Goal: Information Seeking & Learning: Learn about a topic

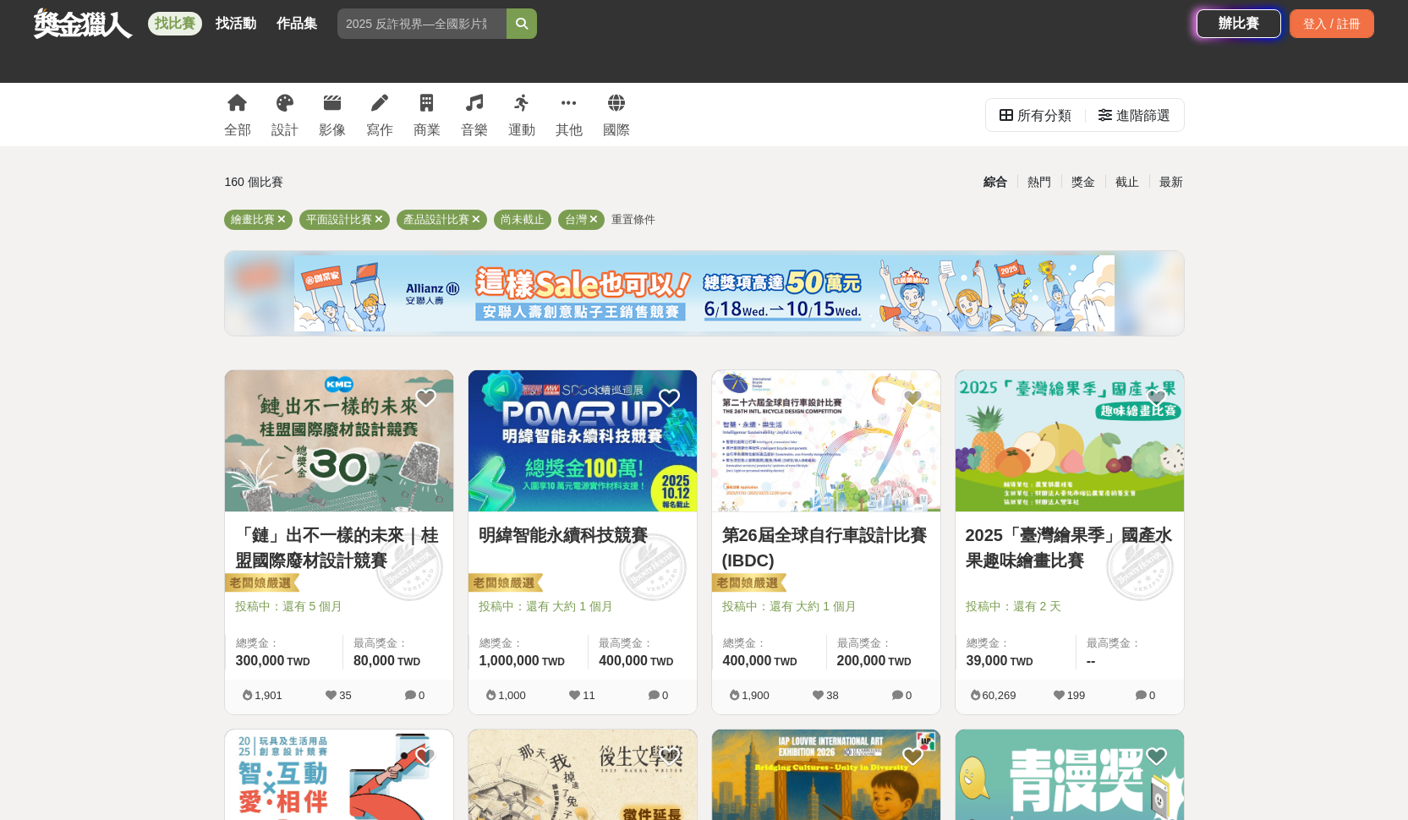
scroll to position [143, 0]
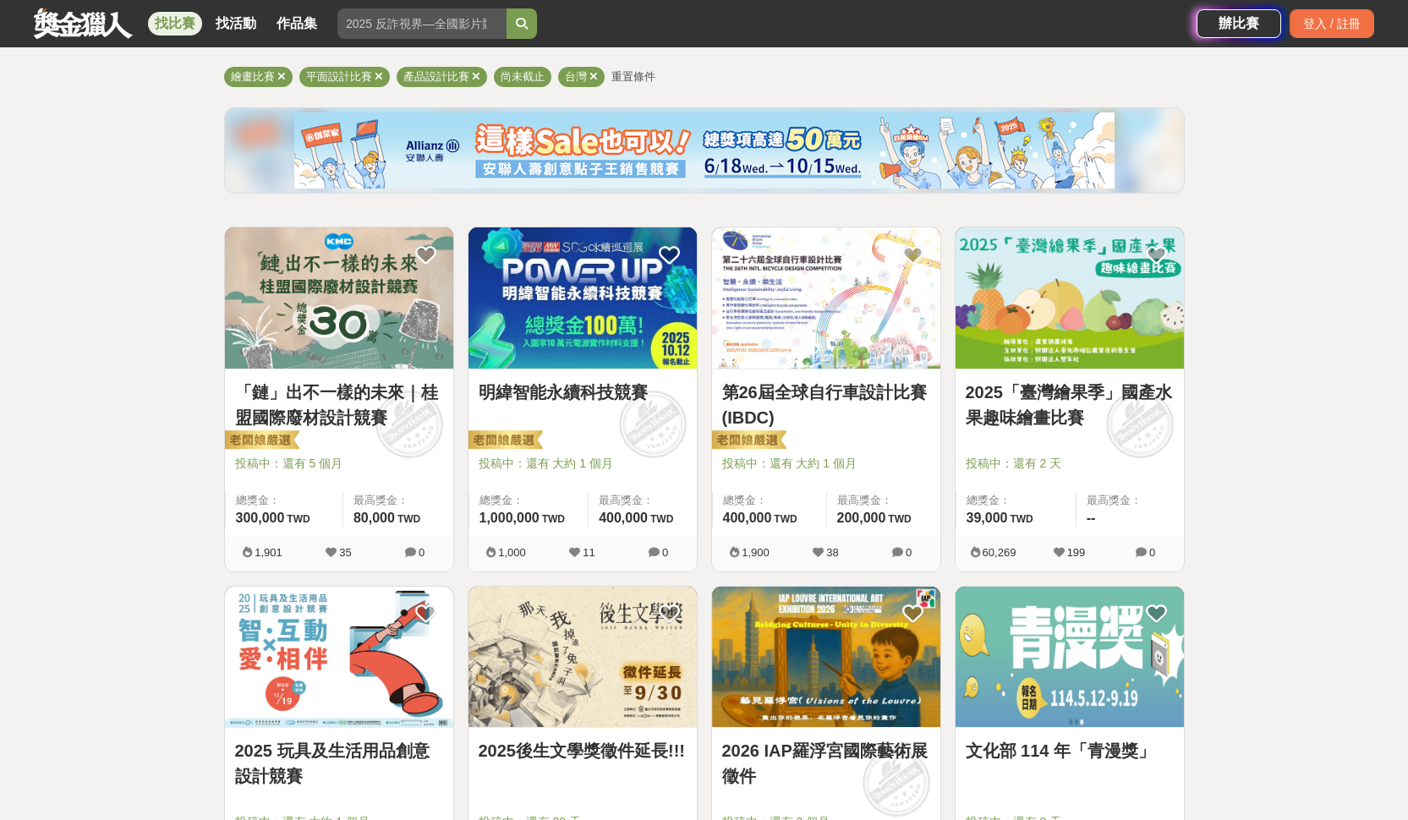
click at [1118, 387] on link "2025「臺灣繪果季」國產水果趣味繪畫比賽" at bounding box center [1070, 405] width 208 height 51
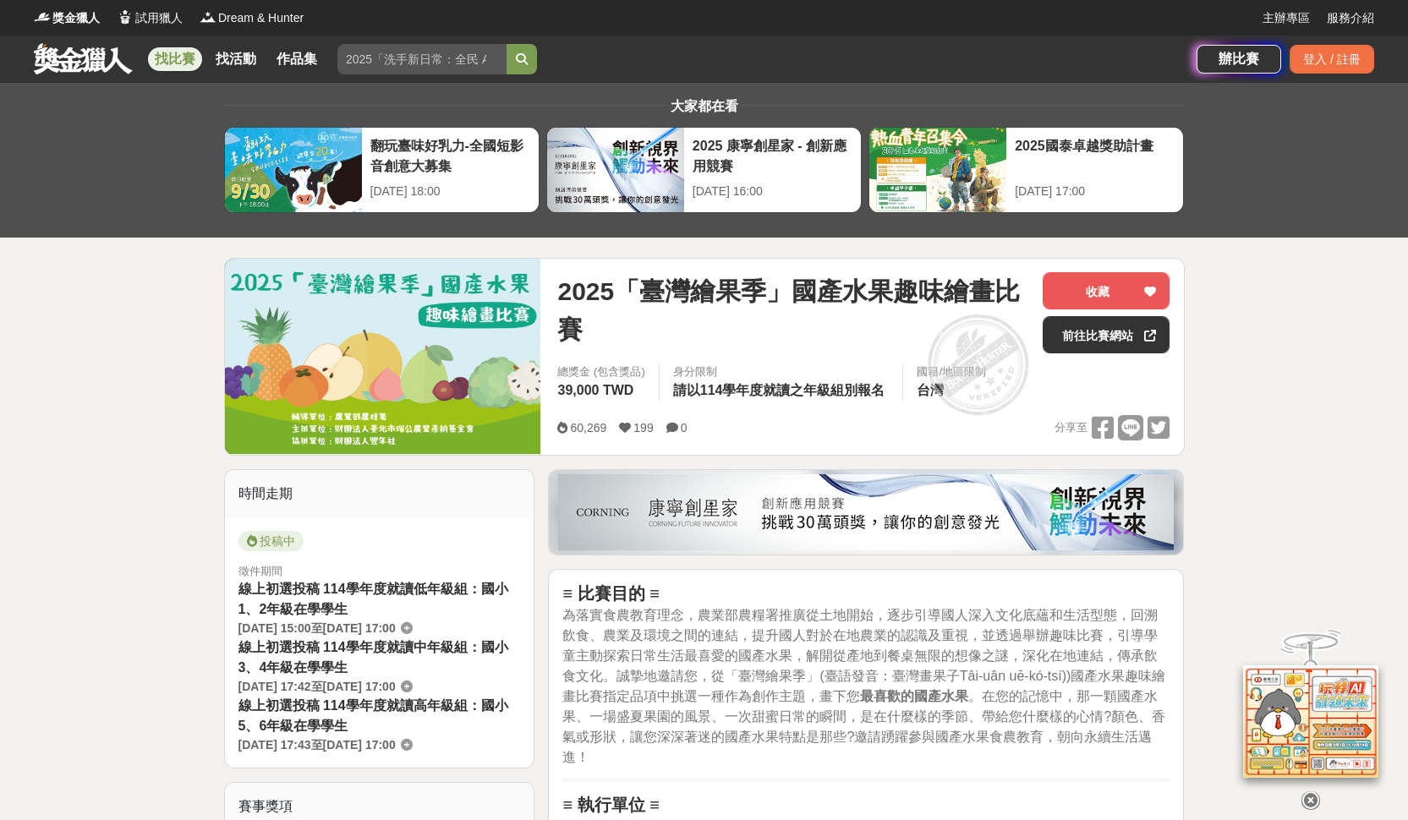
scroll to position [733, 0]
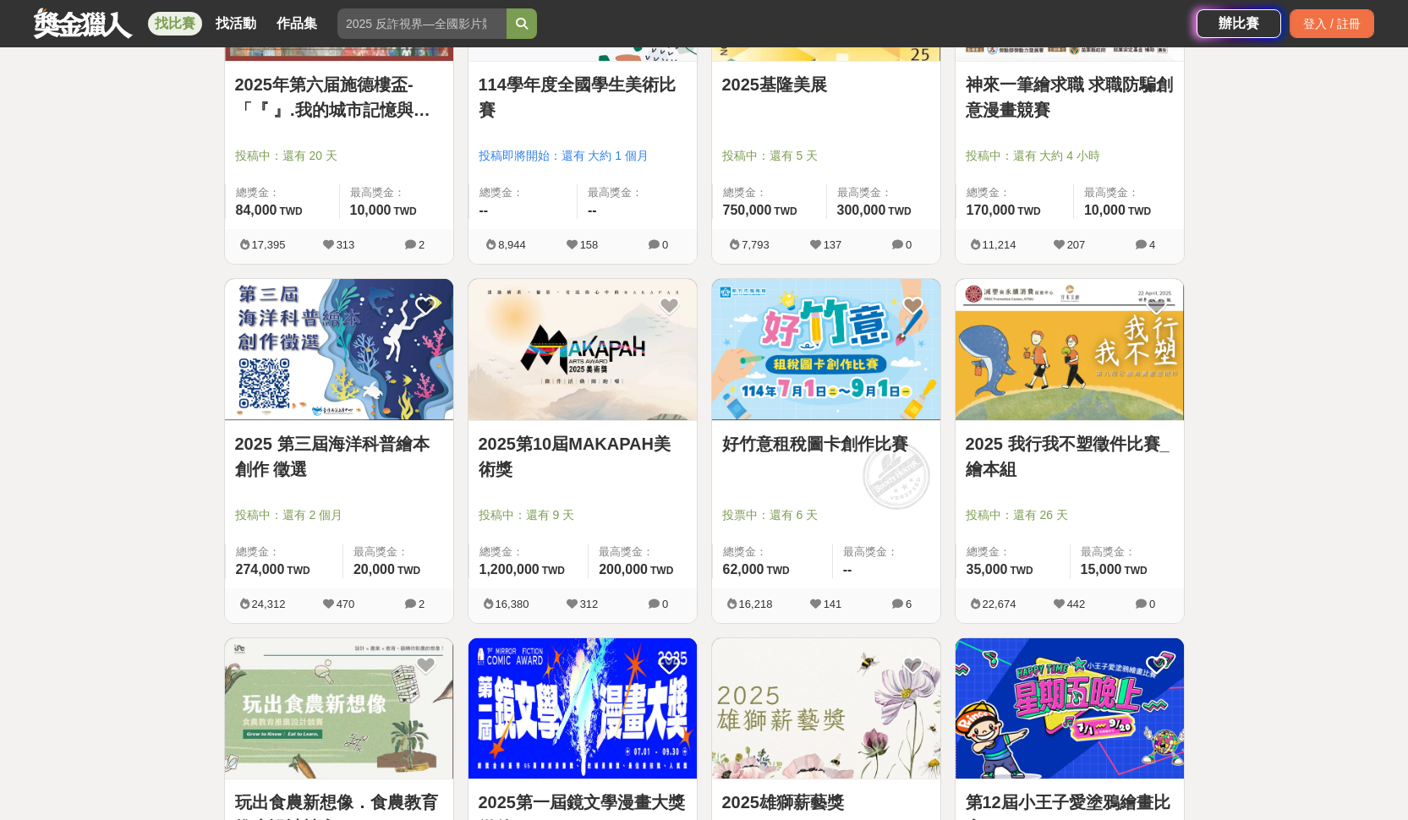
scroll to position [1479, 0]
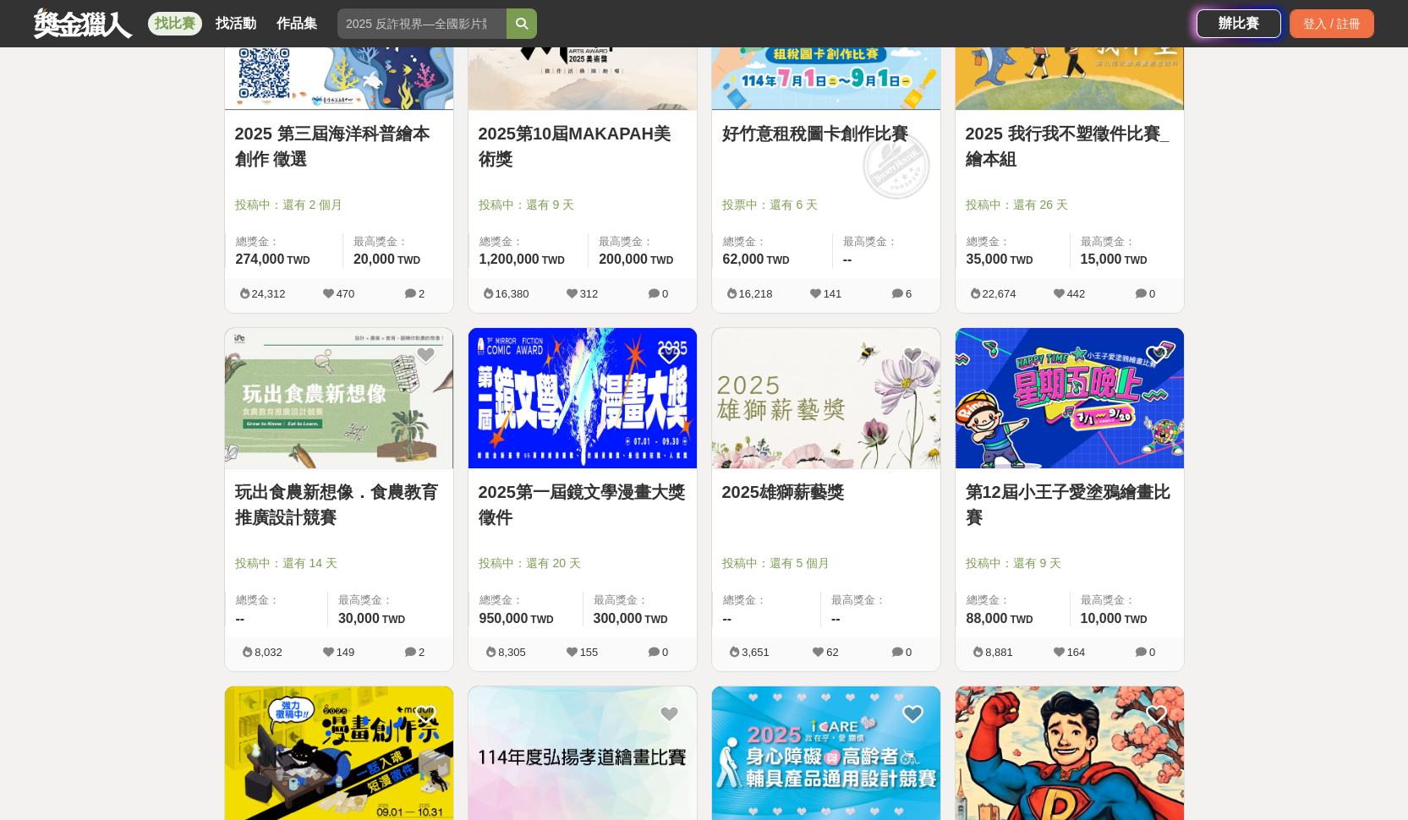
click at [1059, 493] on link "第12屆小王子愛塗鴉繪畫比賽" at bounding box center [1070, 505] width 208 height 51
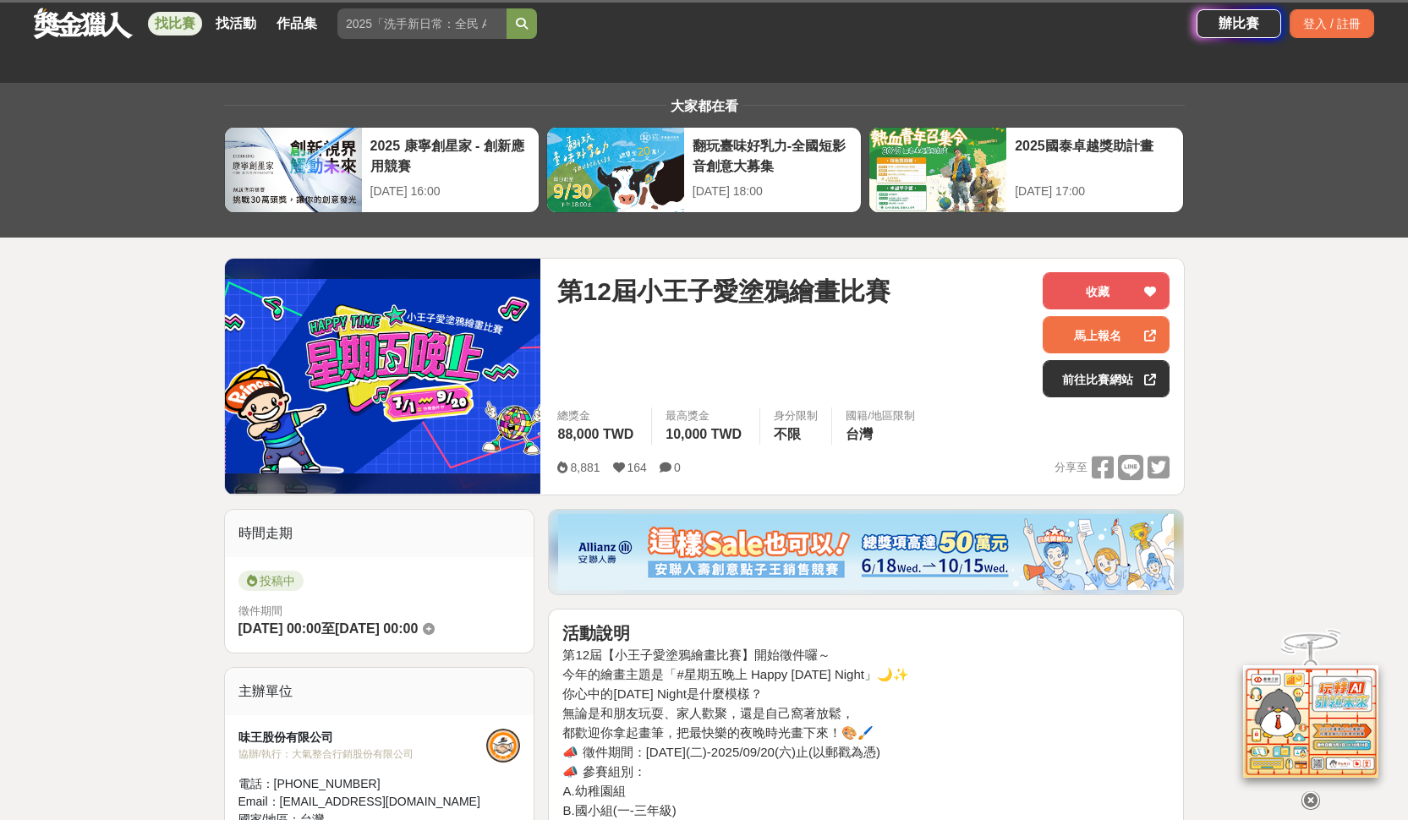
scroll to position [348, 0]
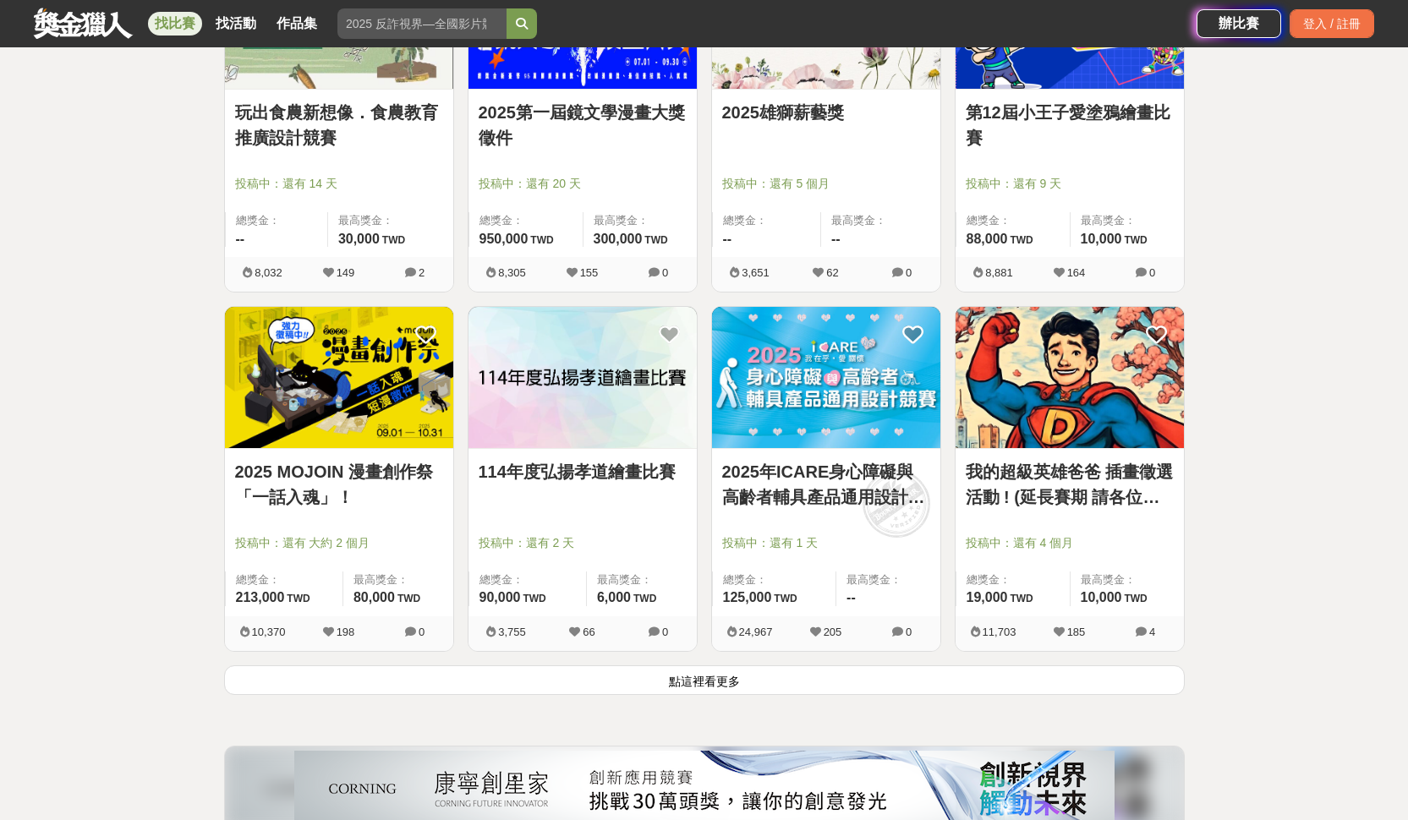
scroll to position [1990, 0]
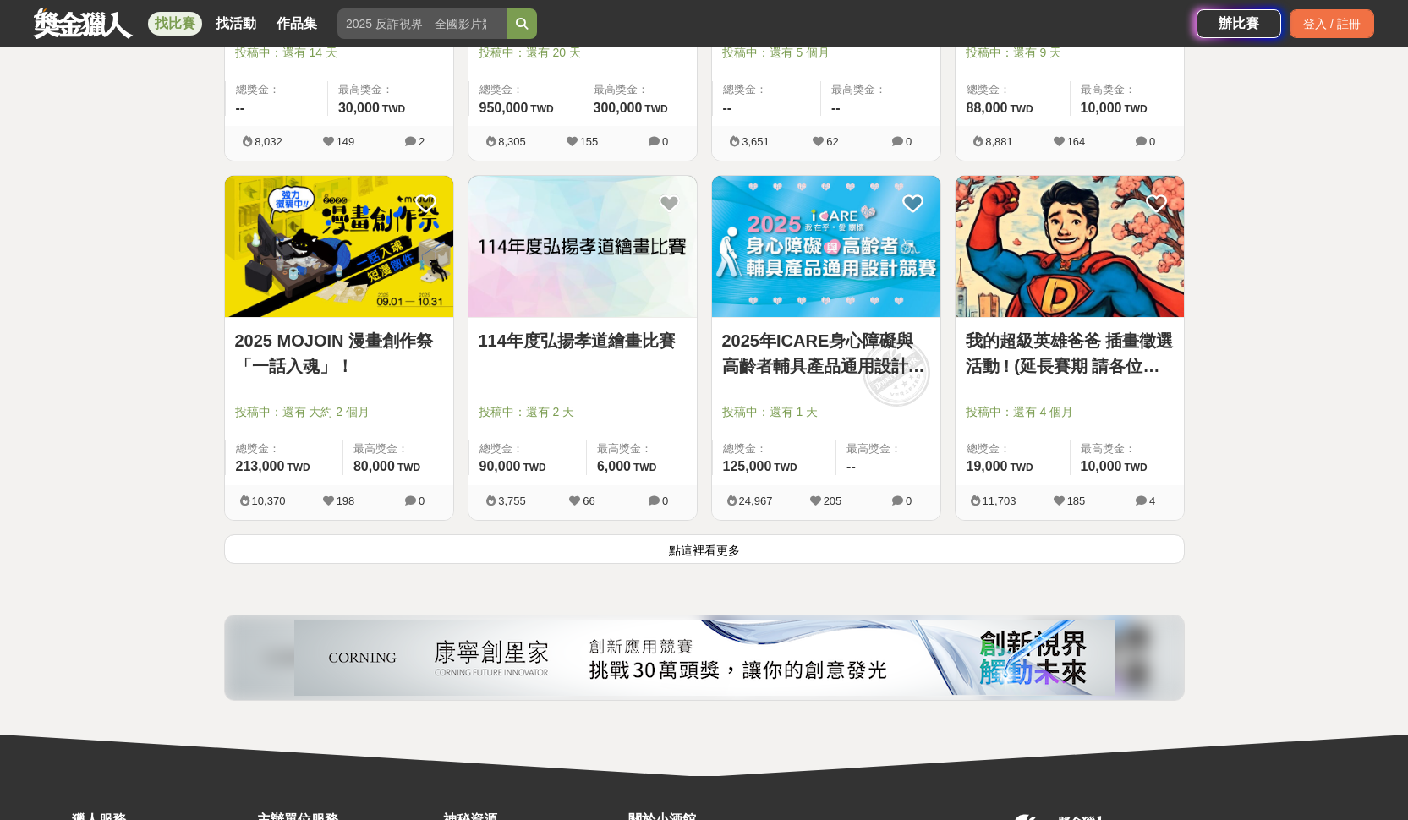
click at [1075, 332] on link "我的超級英雄爸爸 插畫徵選活動 ! (延長賽期 請各位踴躍參與)" at bounding box center [1070, 353] width 208 height 51
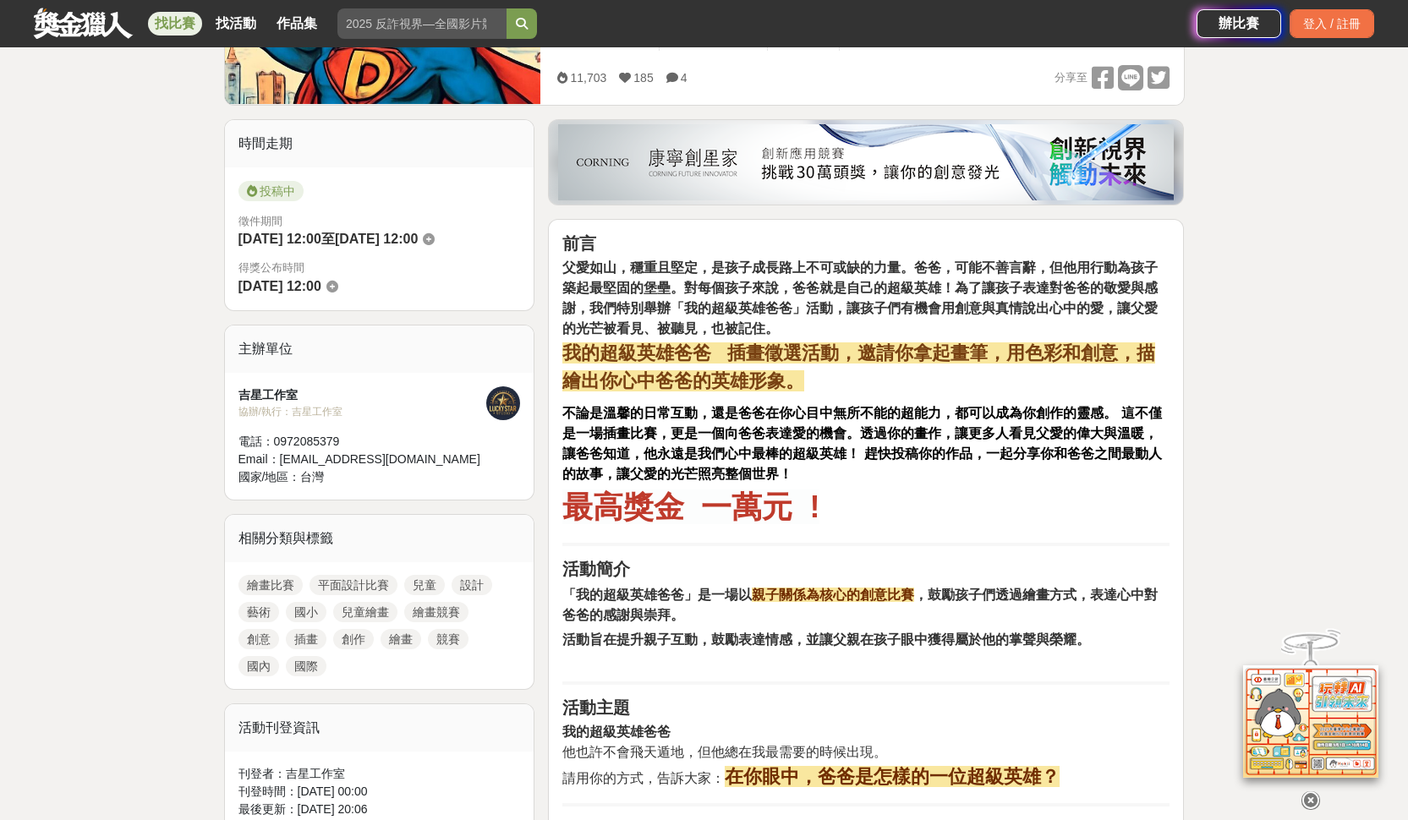
scroll to position [159, 0]
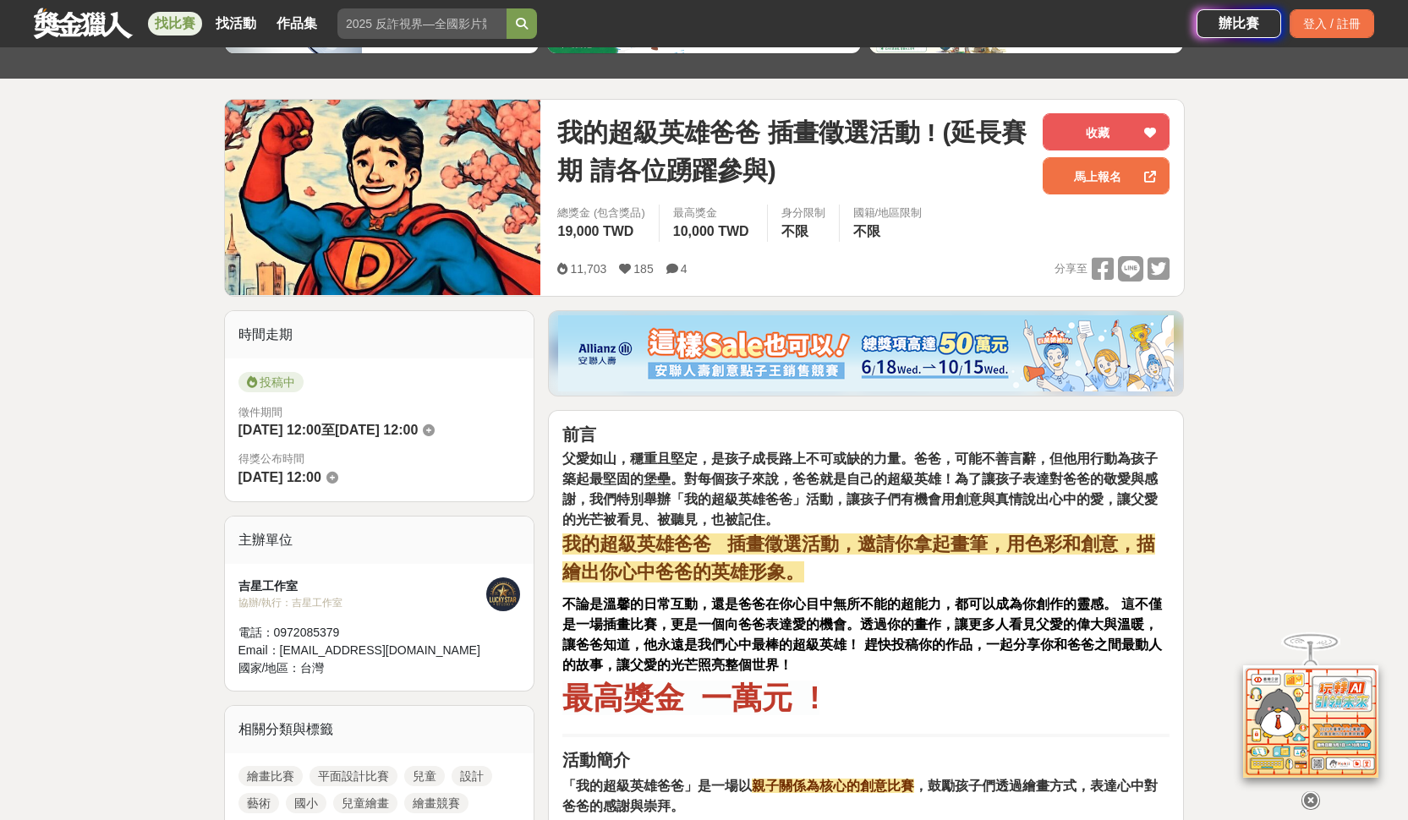
click at [748, 518] on strong "父愛如山，穩重且堅定，是孩子成長路上不可或缺的力量。爸爸，可能不善言辭，但他用行動為孩子築起最堅固的堡壘。對每個孩子來說，爸爸就是自己的超級英雄！為了讓孩子表…" at bounding box center [859, 489] width 595 height 75
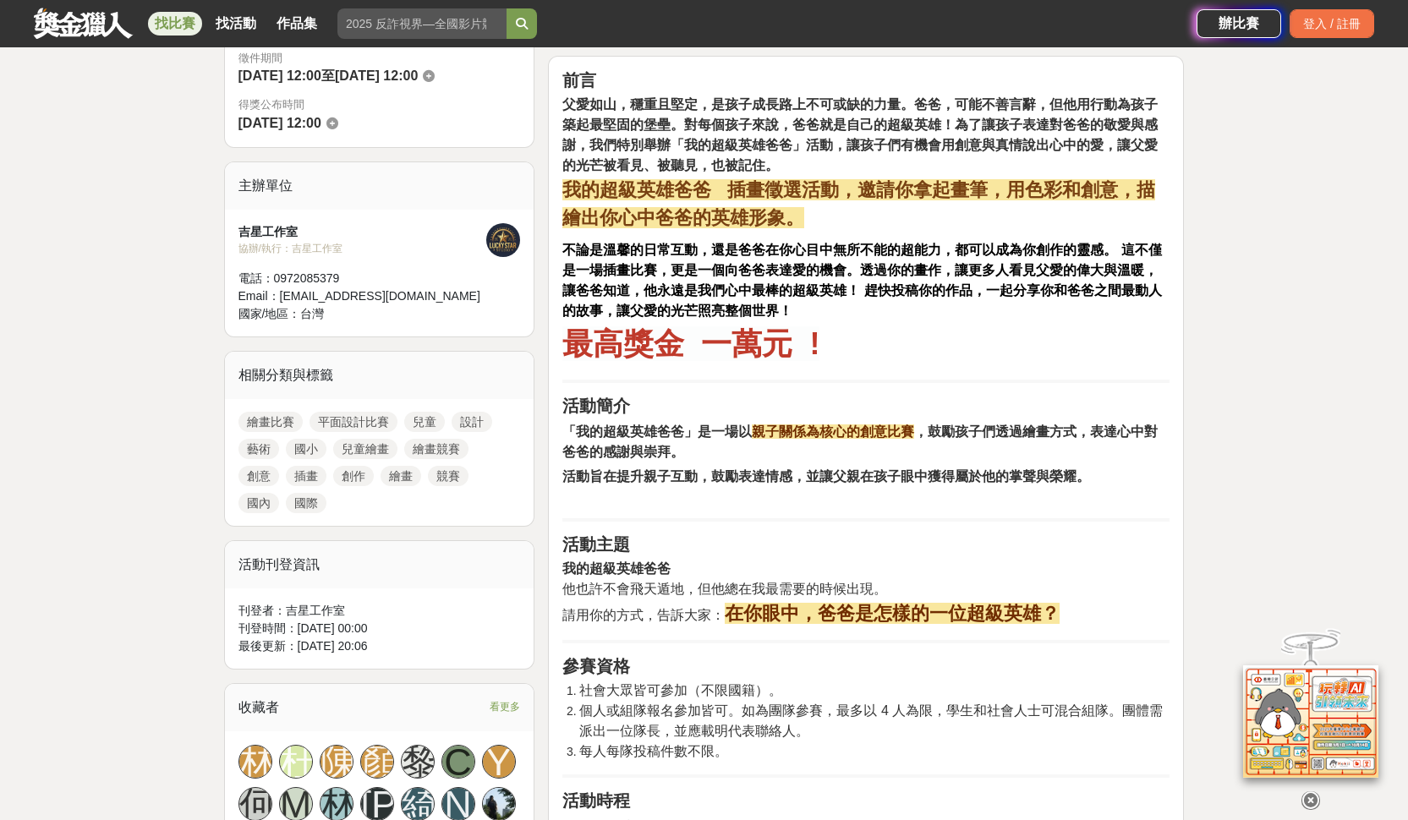
scroll to position [0, 0]
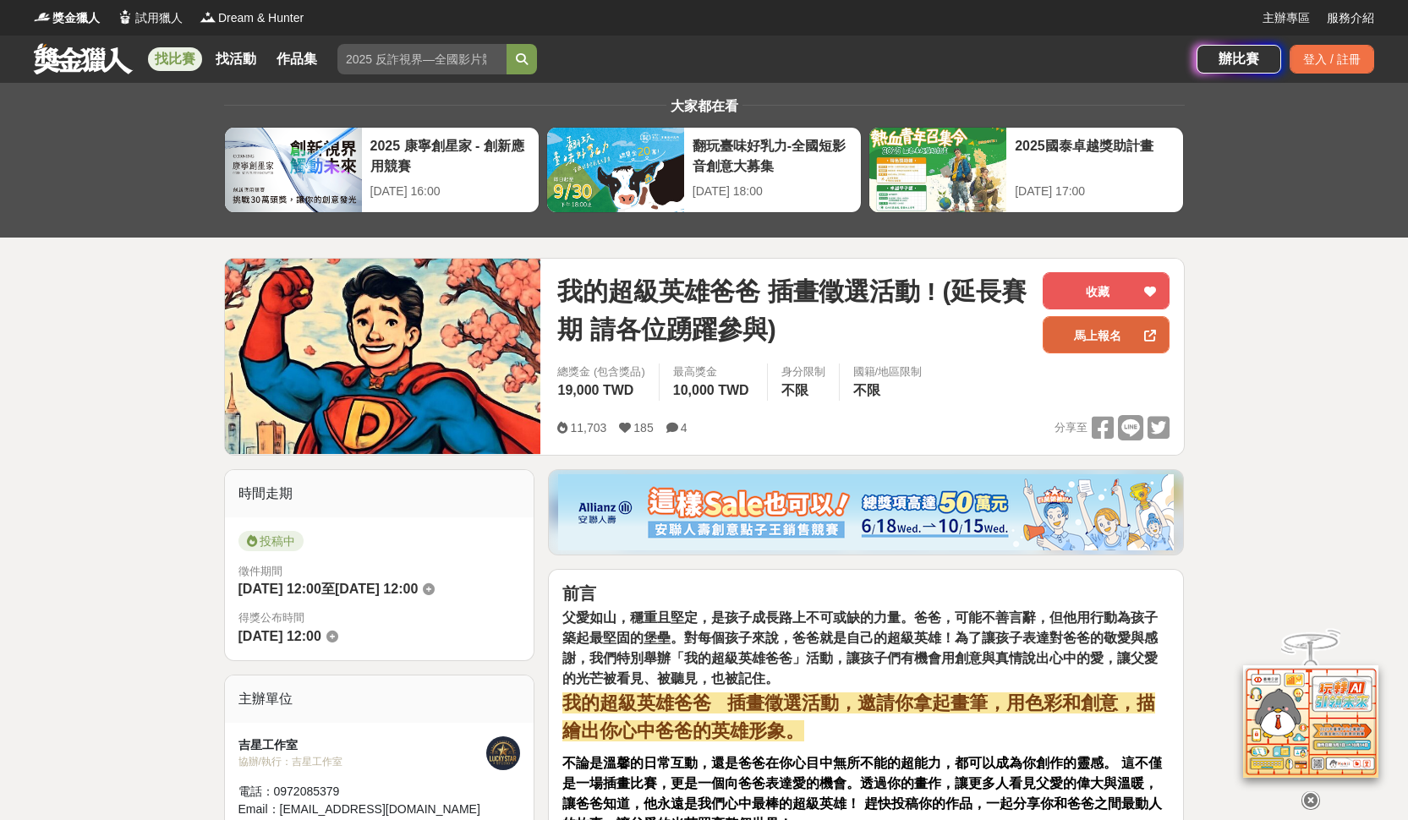
click at [1121, 332] on link "馬上報名" at bounding box center [1106, 334] width 127 height 37
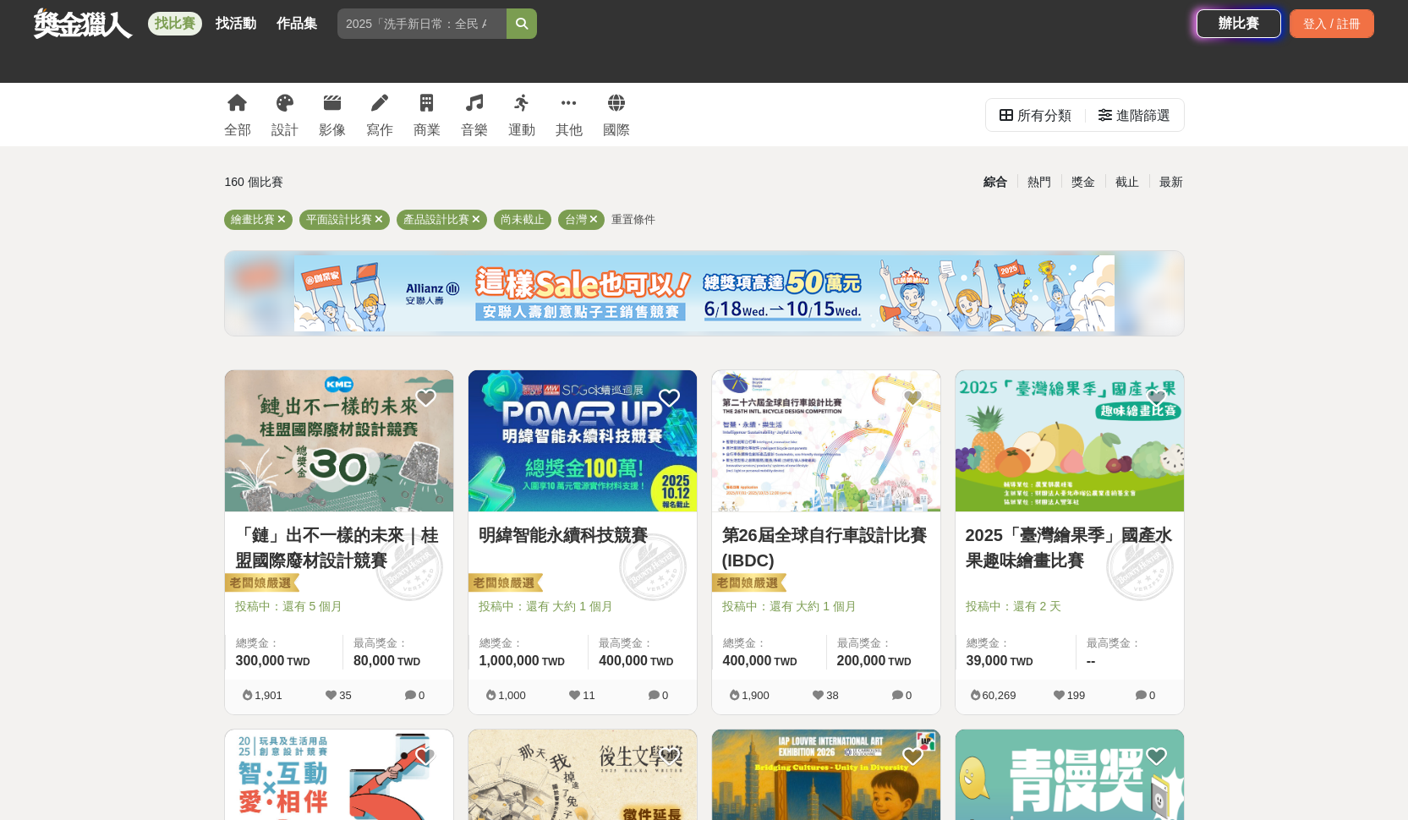
scroll to position [1990, 0]
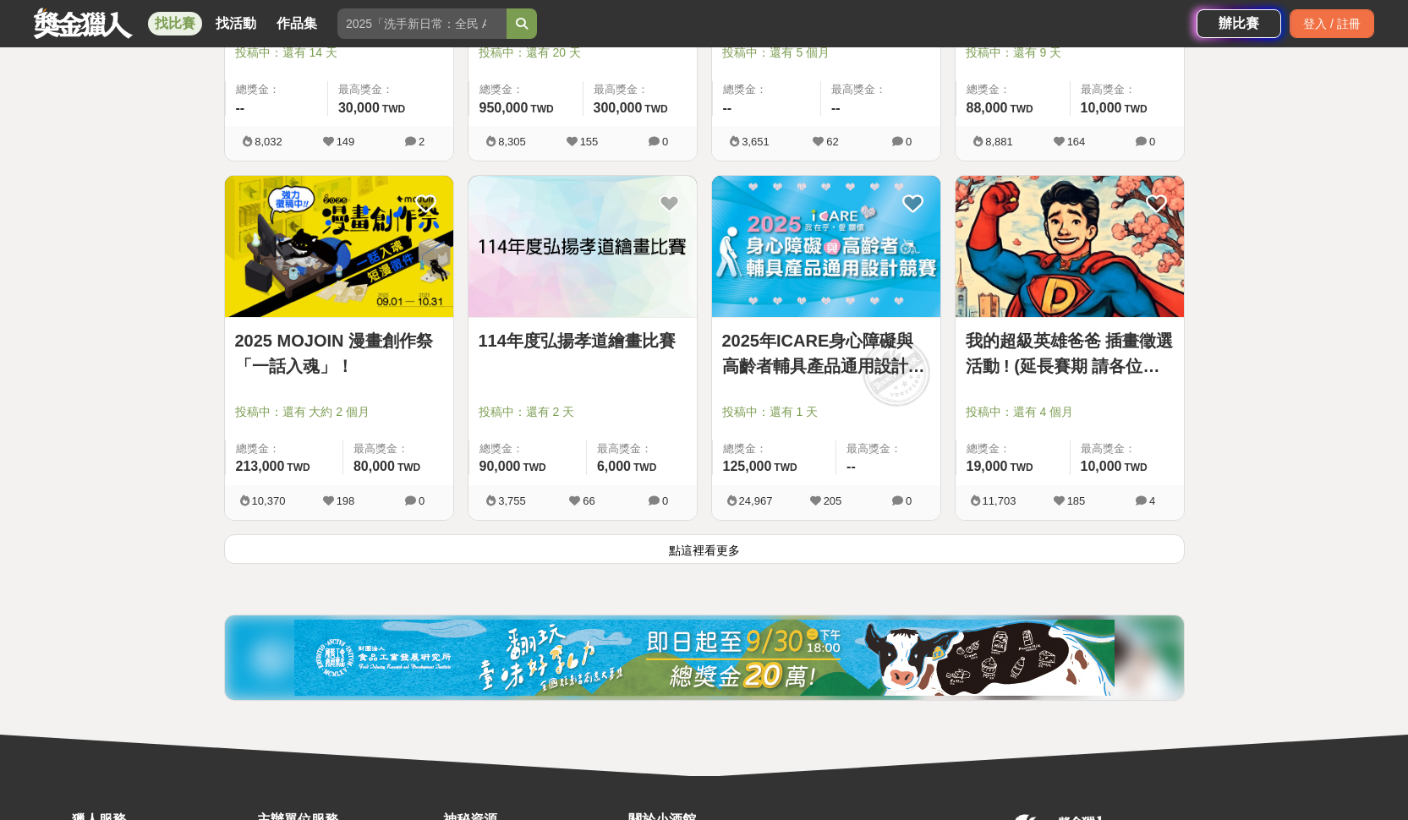
click at [744, 555] on button "點這裡看更多" at bounding box center [704, 550] width 961 height 30
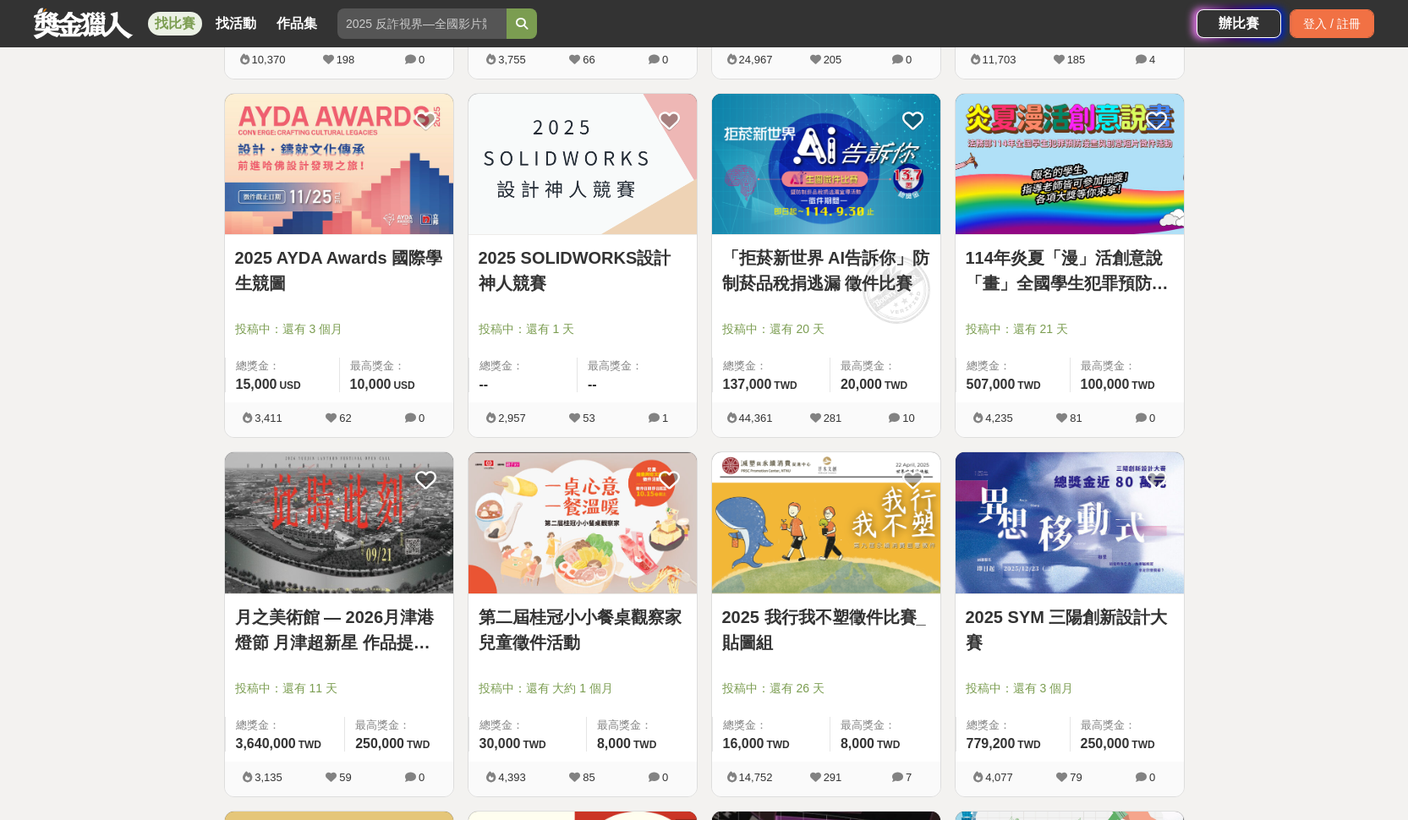
scroll to position [2875, 0]
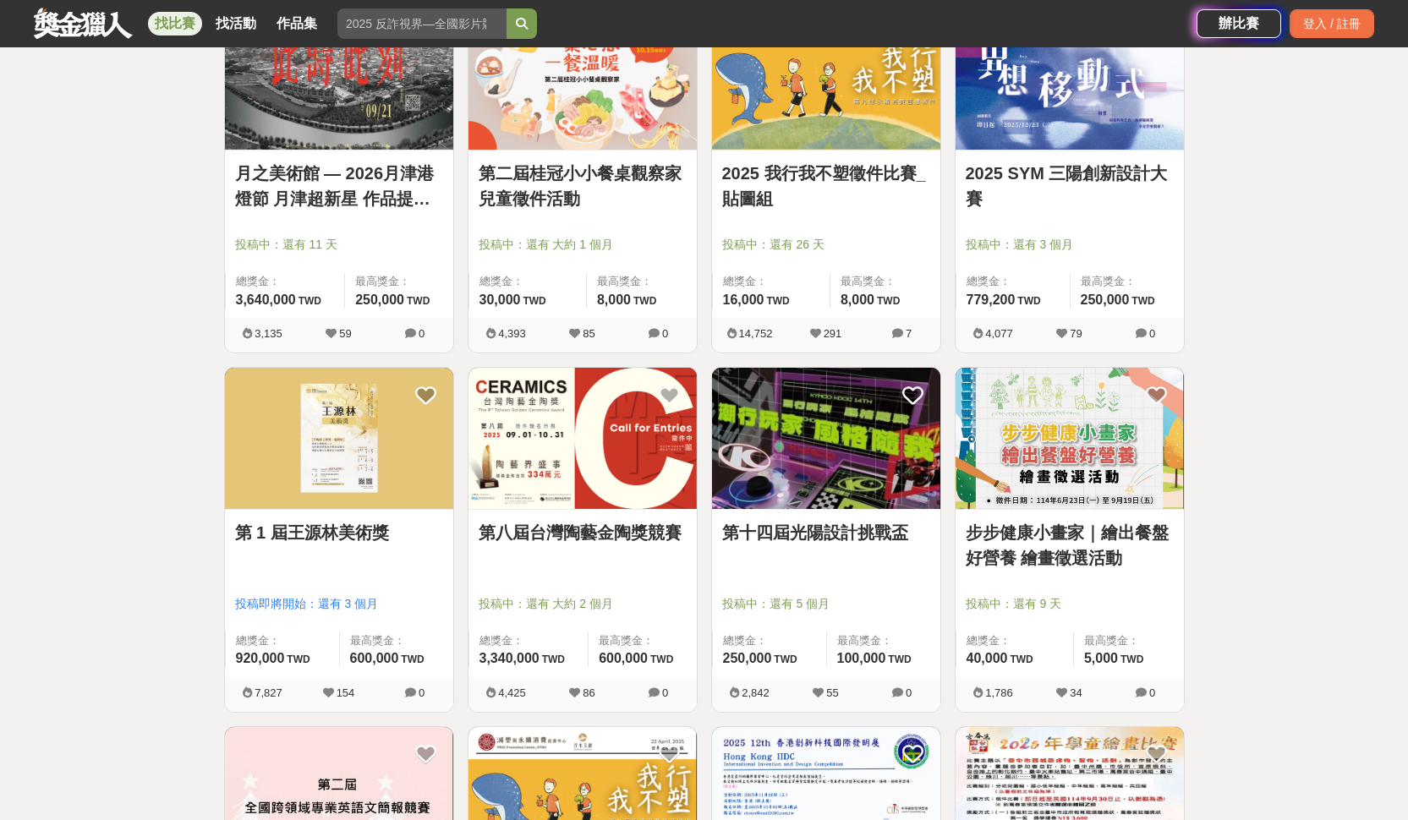
click at [808, 474] on img at bounding box center [826, 438] width 228 height 141
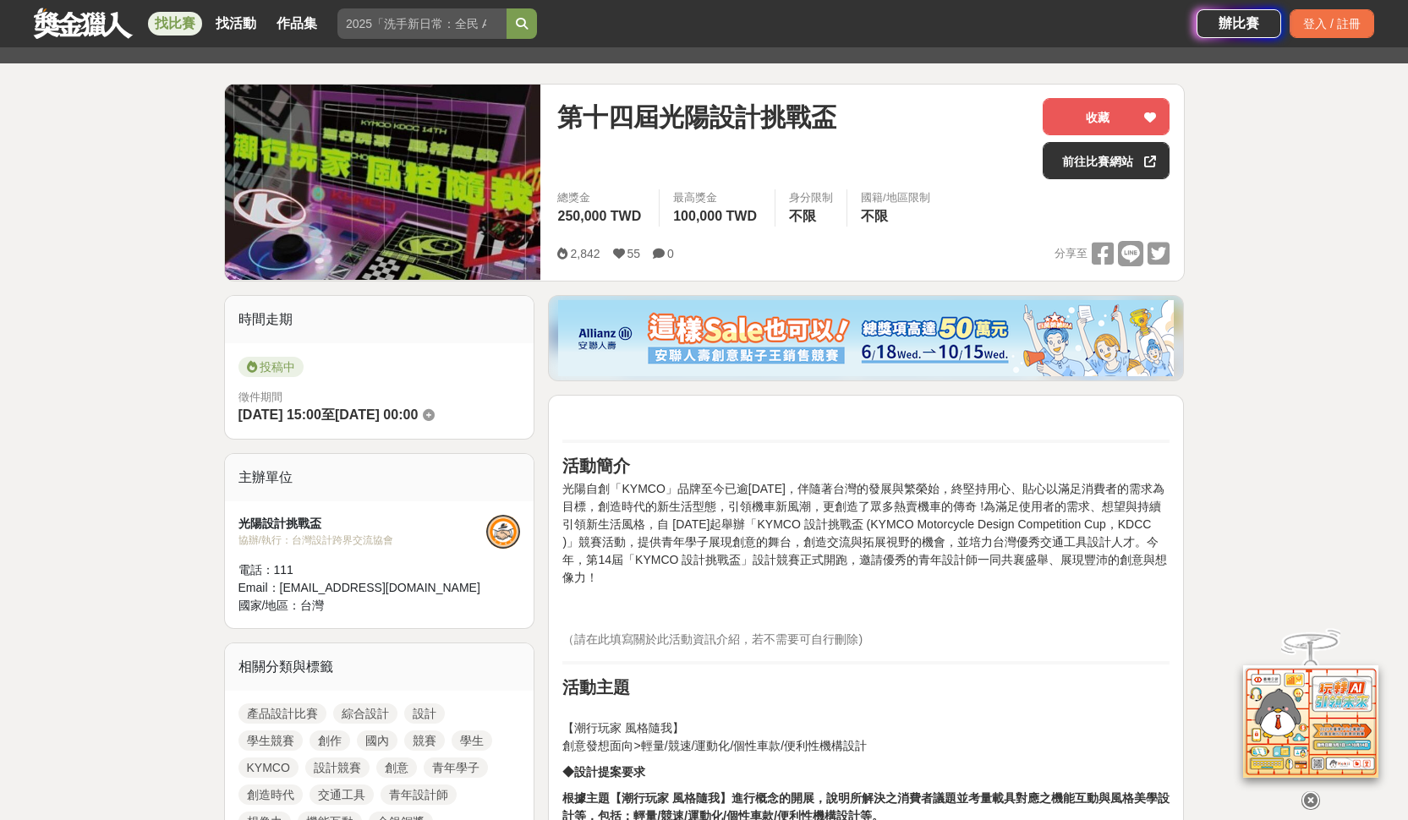
scroll to position [494, 0]
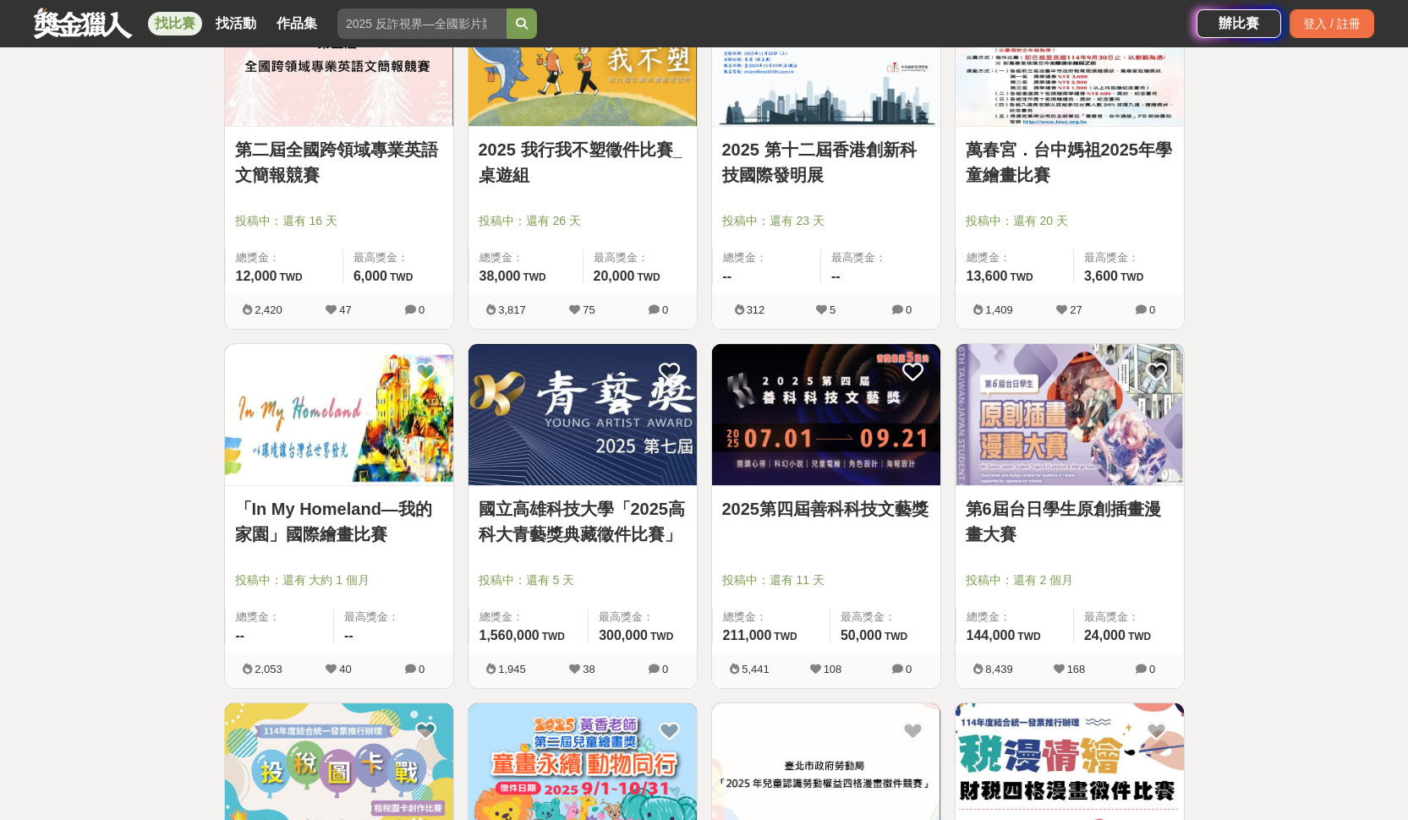
scroll to position [4165, 0]
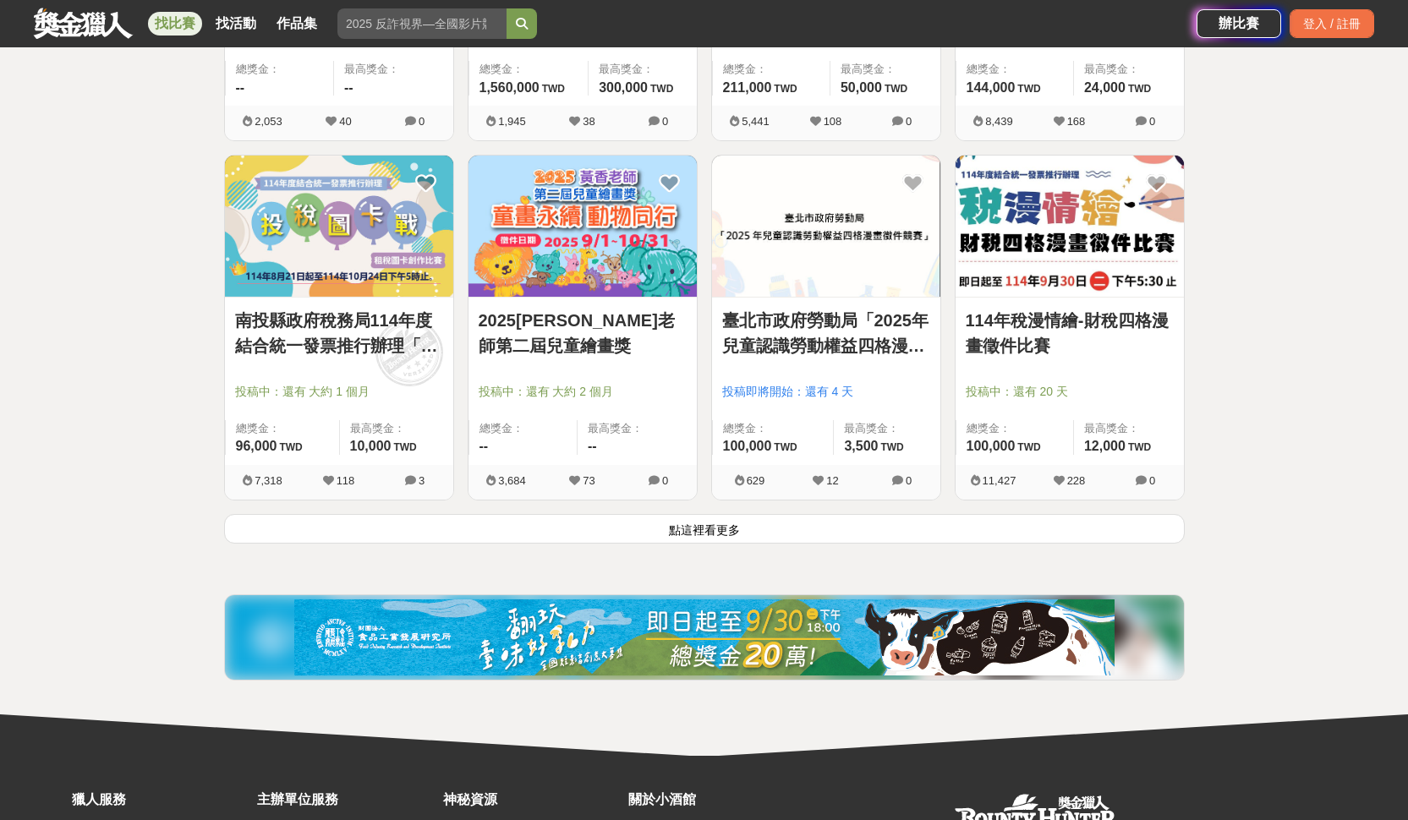
click at [719, 532] on button "點這裡看更多" at bounding box center [704, 529] width 961 height 30
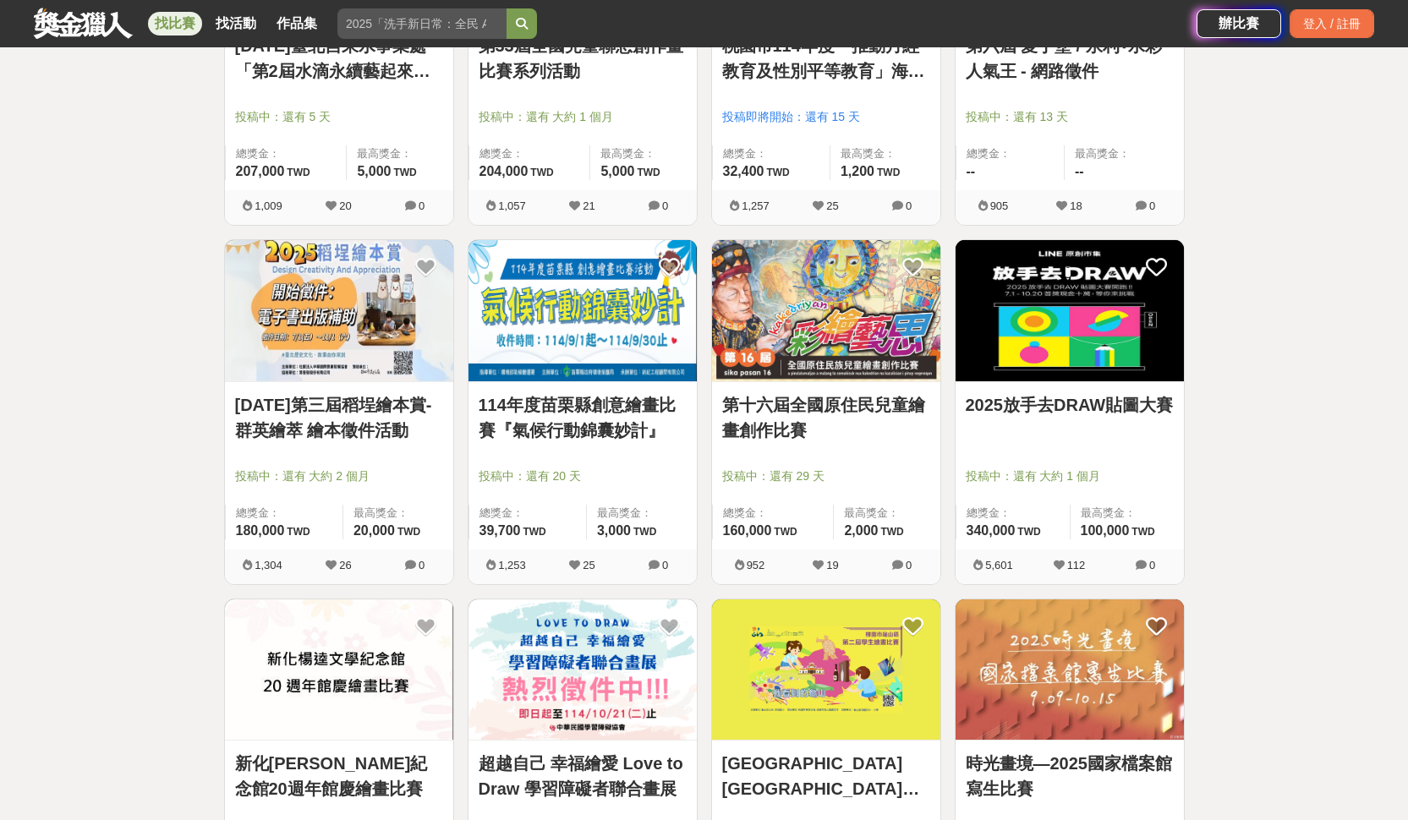
scroll to position [5195, 0]
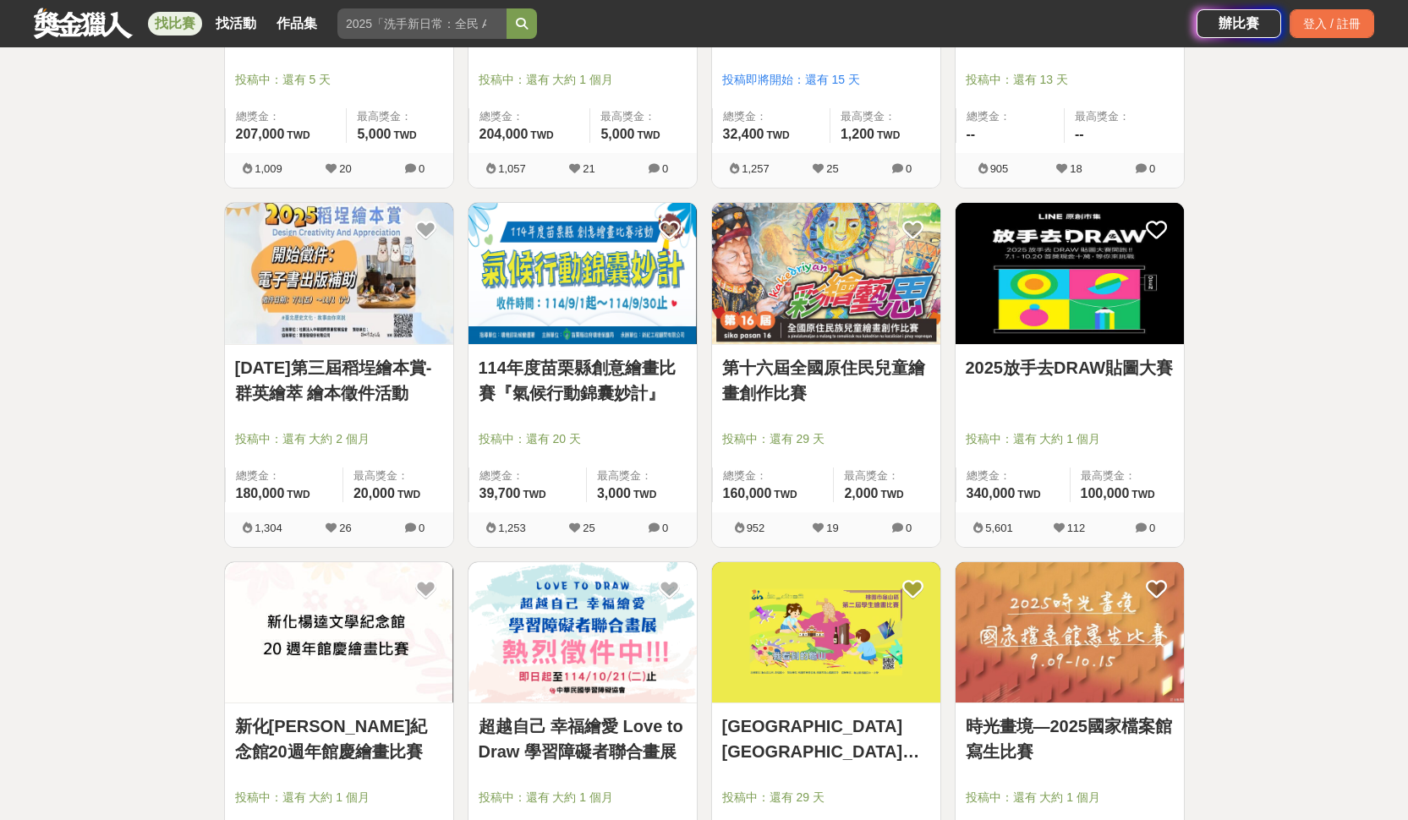
click at [1028, 297] on img at bounding box center [1070, 273] width 228 height 141
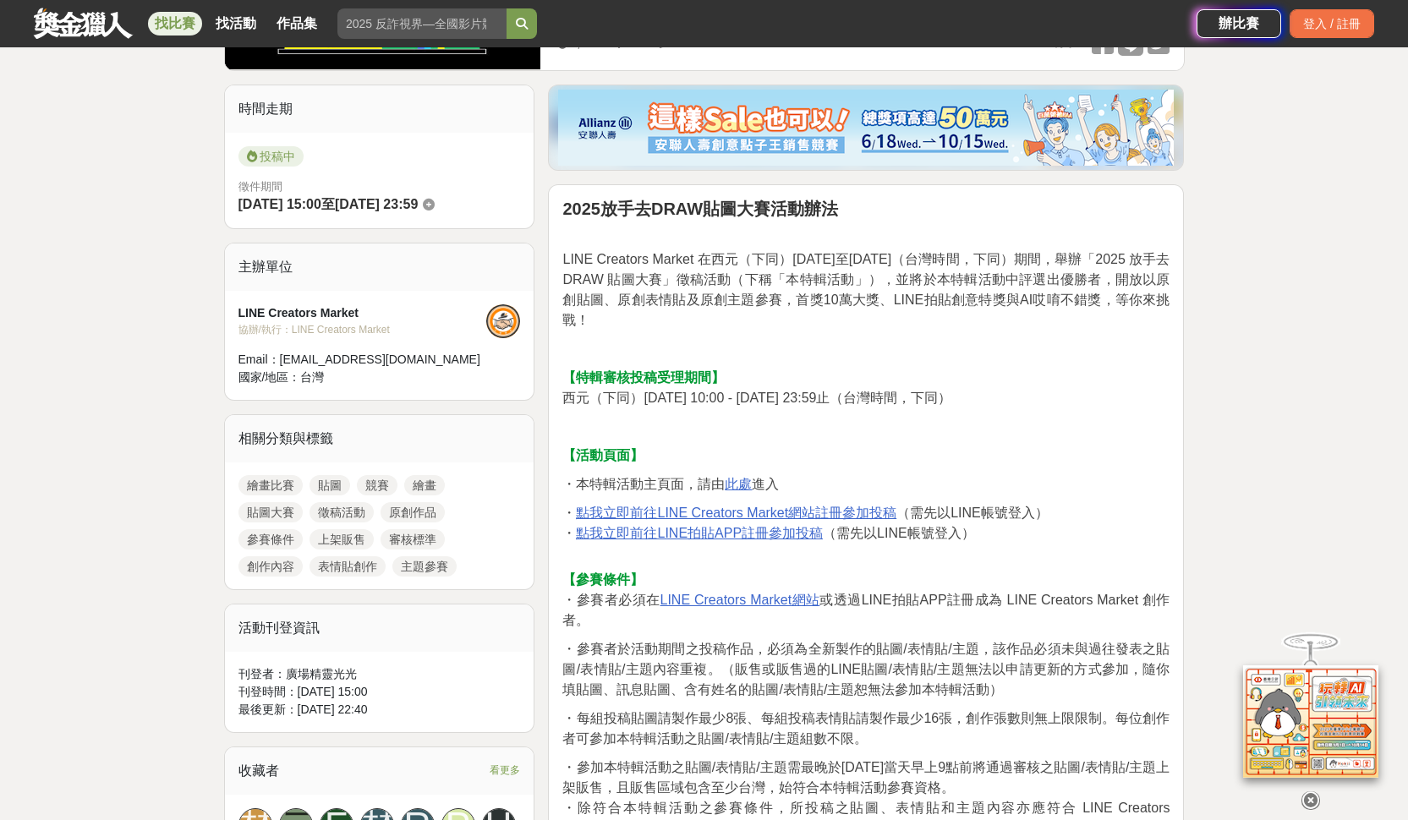
scroll to position [530, 0]
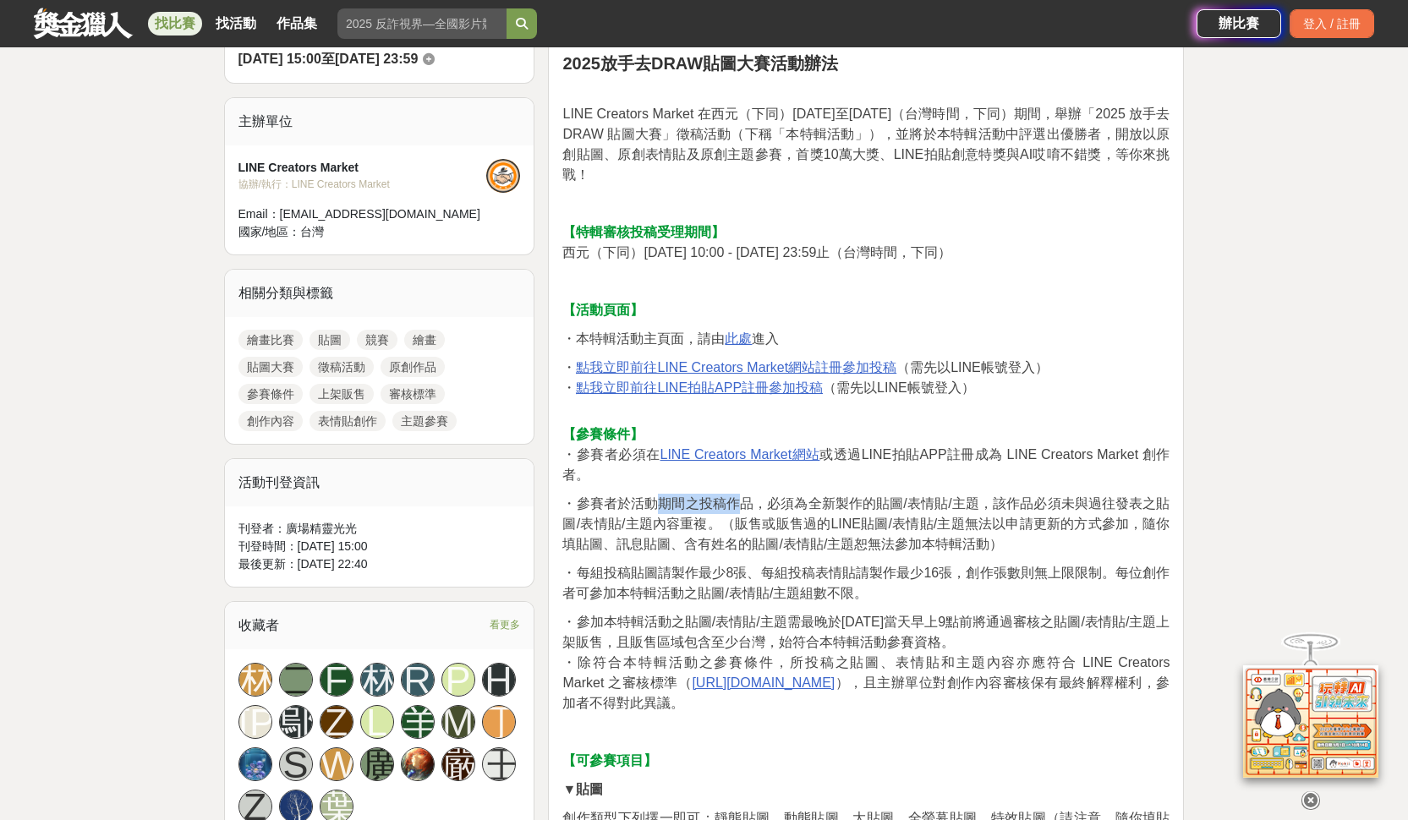
drag, startPoint x: 663, startPoint y: 501, endPoint x: 733, endPoint y: 499, distance: 70.2
click at [733, 499] on span "・參賽者於活動期間之投稿作品，必須為全新製作的貼圖/表情貼/主題，該作品必須未與過往發表之貼圖/表情貼/主題內容重複。（販售或販售過的LINE貼圖/表情貼/主…" at bounding box center [865, 523] width 607 height 55
click at [733, 501] on span "・參賽者於活動期間之投稿作品，必須為全新製作的貼圖/表情貼/主題，該作品必須未與過往發表之貼圖/表情貼/主題內容重複。（販售或販售過的LINE貼圖/表情貼/主…" at bounding box center [865, 523] width 607 height 55
click at [622, 517] on span "・參賽者於活動期間之投稿作品，必須為全新製作的貼圖/表情貼/主題，該作品必須未與過往發表之貼圖/表情貼/主題內容重複。（販售或販售過的LINE貼圖/表情貼/主…" at bounding box center [865, 523] width 607 height 55
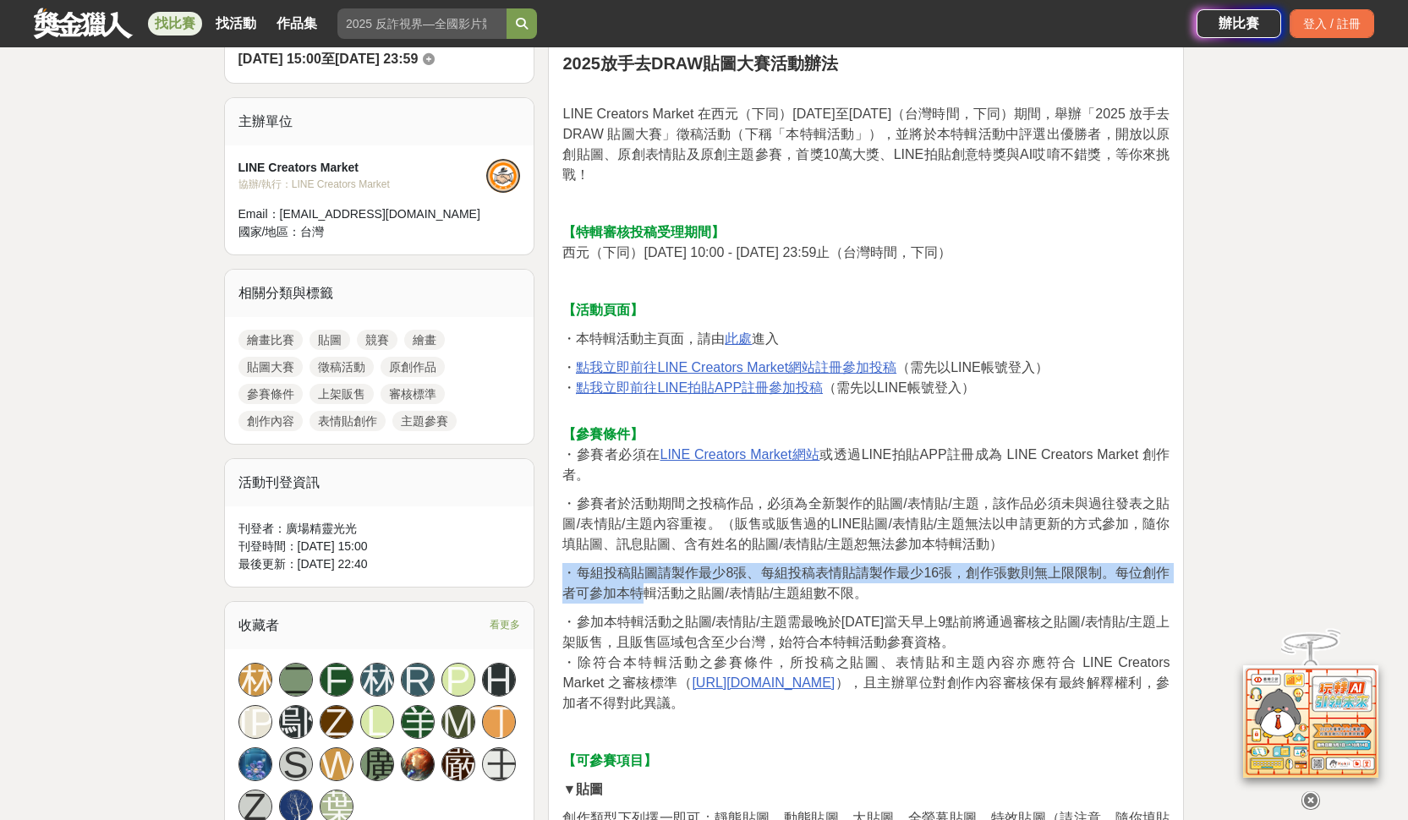
drag, startPoint x: 621, startPoint y: 551, endPoint x: 650, endPoint y: 589, distance: 47.0
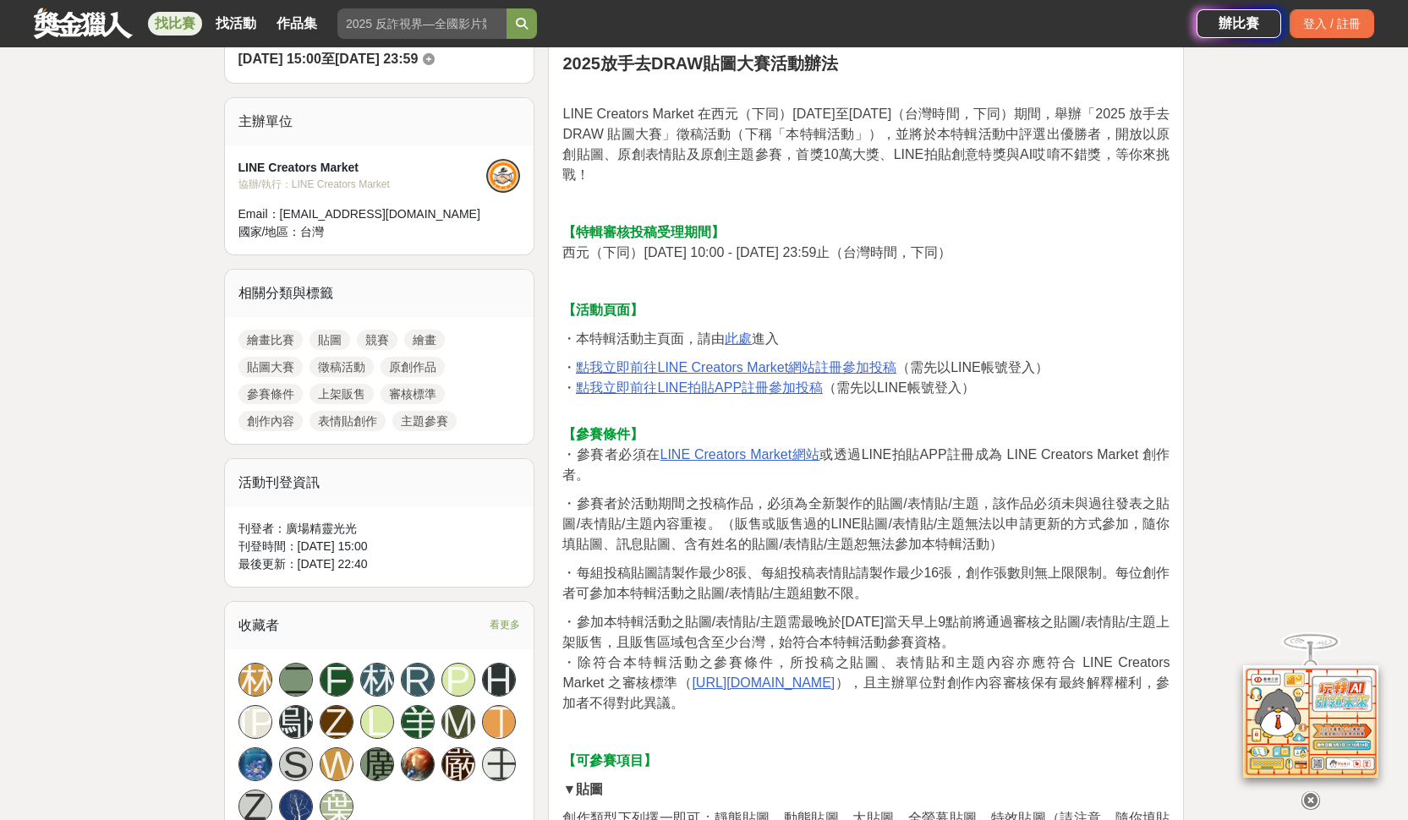
click at [618, 621] on span "・參加本特輯活動之貼圖/表情貼/主題需最晚於2025年10月31日當天早上9點前將通過審核之貼圖/表情貼/主題上架販售，且販售區域包含至少台灣，始符合本特輯活…" at bounding box center [865, 632] width 607 height 35
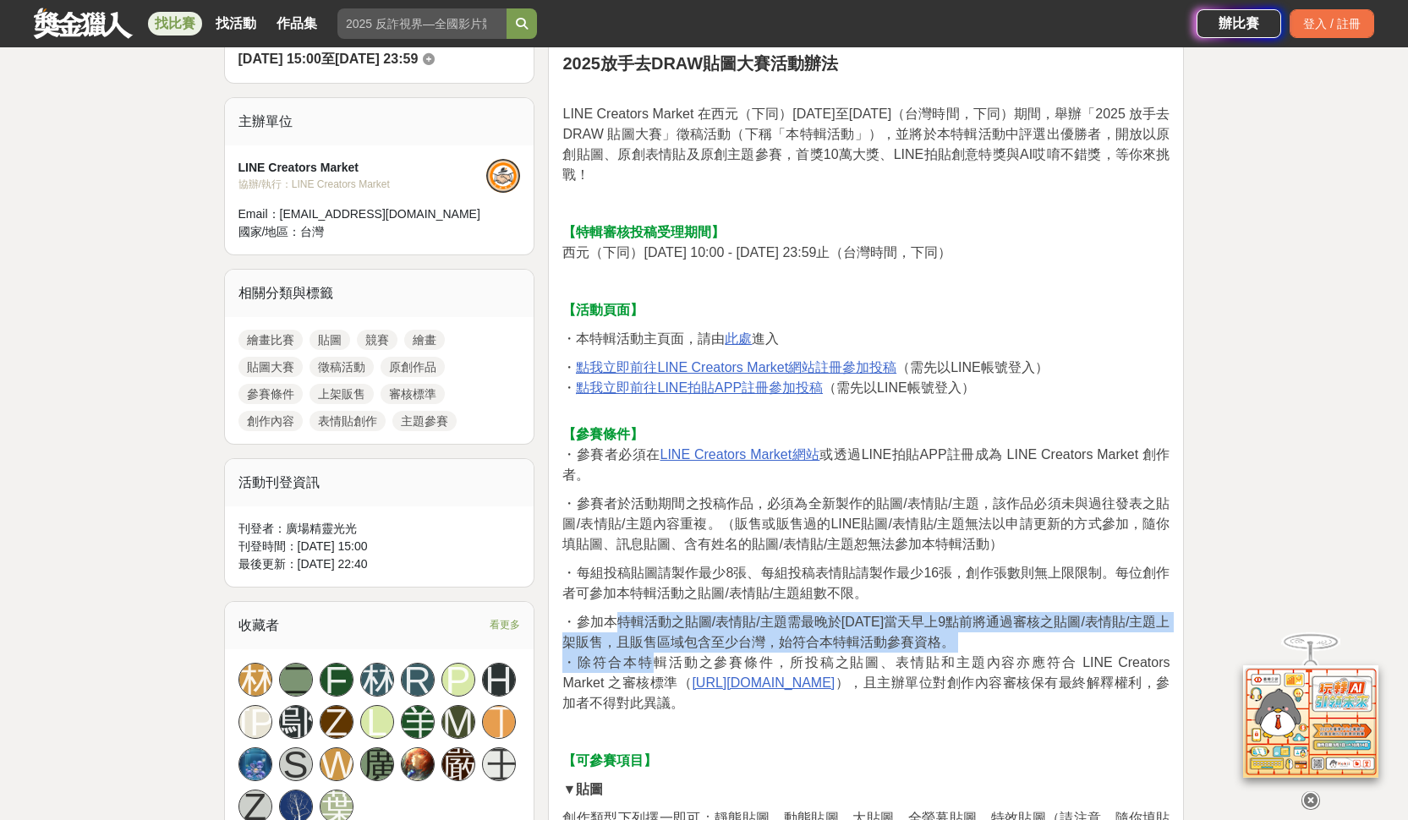
drag, startPoint x: 611, startPoint y: 628, endPoint x: 650, endPoint y: 662, distance: 51.6
click at [650, 662] on p "・參加本特輯活動之貼圖/表情貼/主題需最晚於2025年10月31日當天早上9點前將通過審核之貼圖/表情貼/主題上架販售，且販售區域包含至少台灣，始符合本特輯活…" at bounding box center [865, 662] width 607 height 101
click at [650, 662] on span "・除符合本特輯活動之參賽條件，所投稿之貼圖、表情貼和主題內容亦應符合 LINE Creators Market 之審核標準（" at bounding box center [865, 672] width 607 height 35
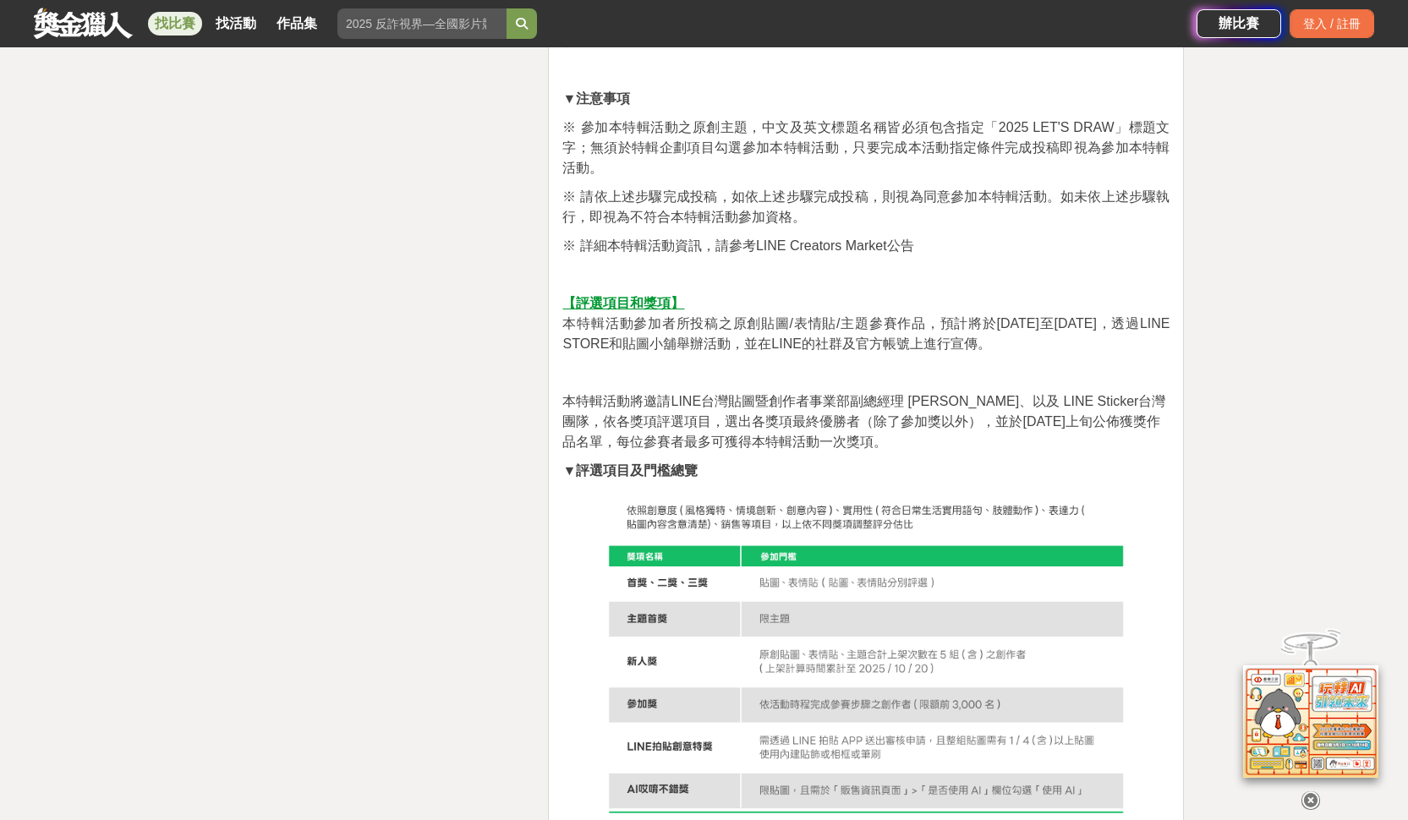
scroll to position [2807, 0]
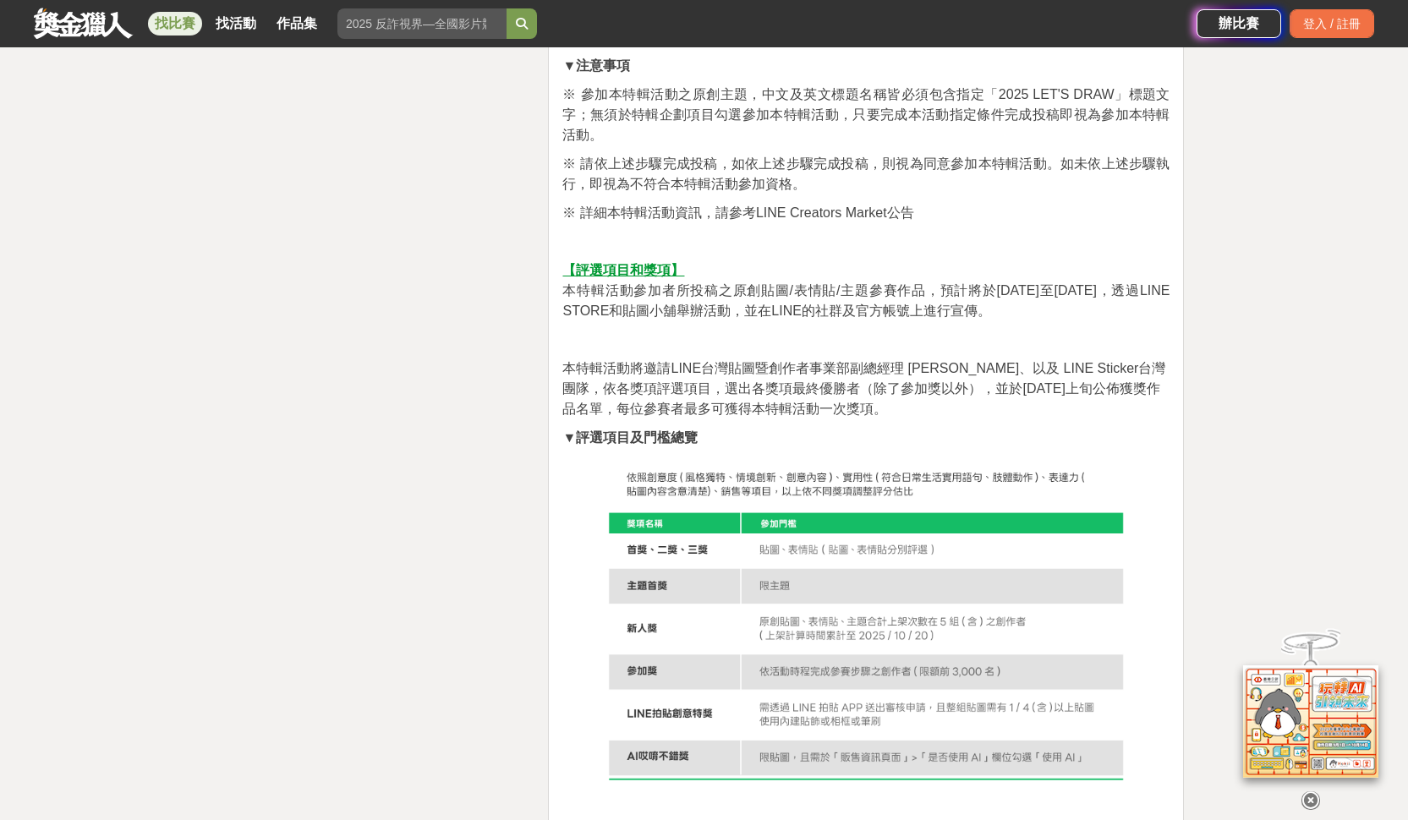
click at [654, 295] on span "本特輯活動參加者所投稿之原創貼圖/表情貼/主題參賽作品，預計將於2025年11月1日至11月7日，透過LINE STORE和貼圖小舖舉辦活動，並在LINE的社…" at bounding box center [865, 300] width 607 height 35
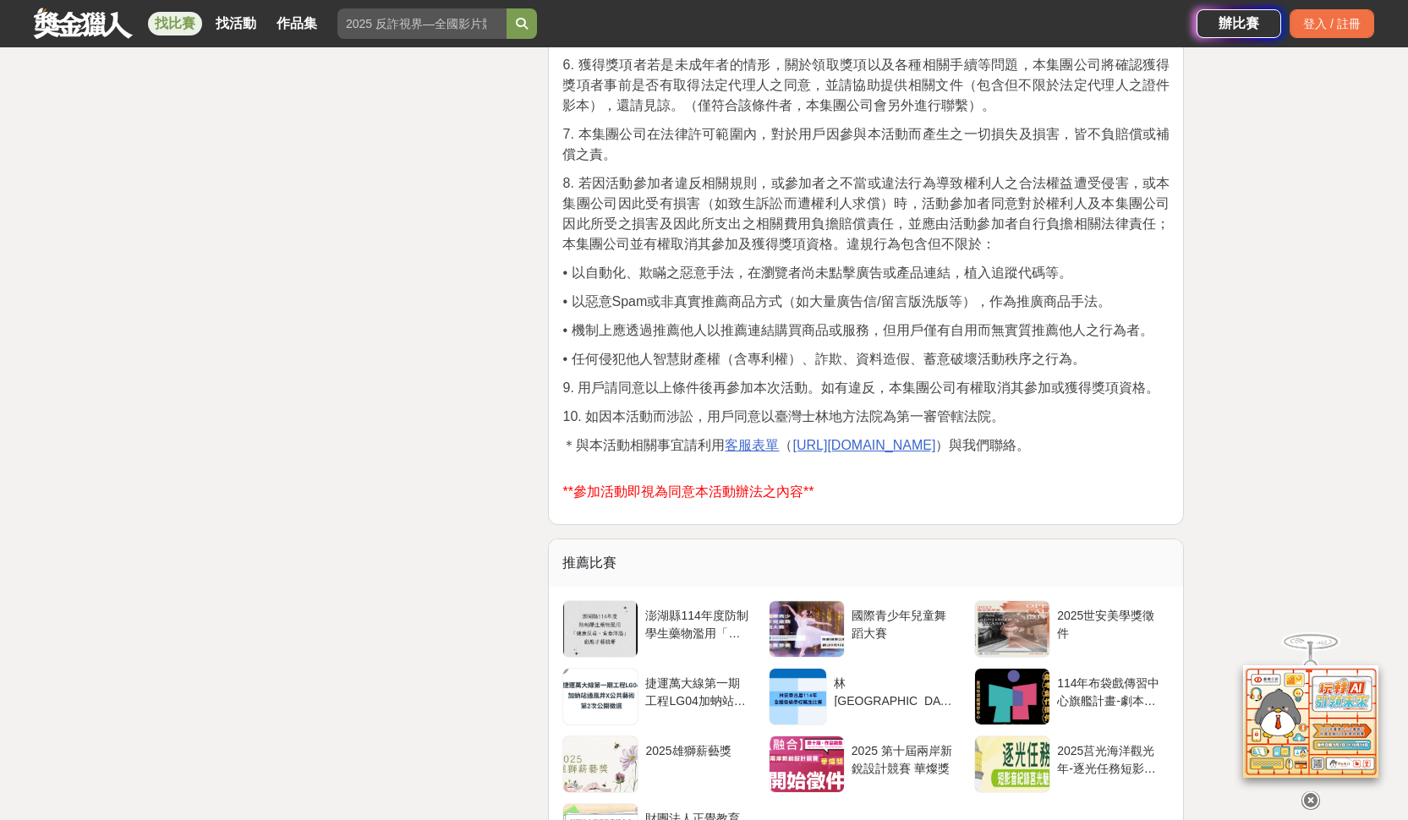
scroll to position [9117, 0]
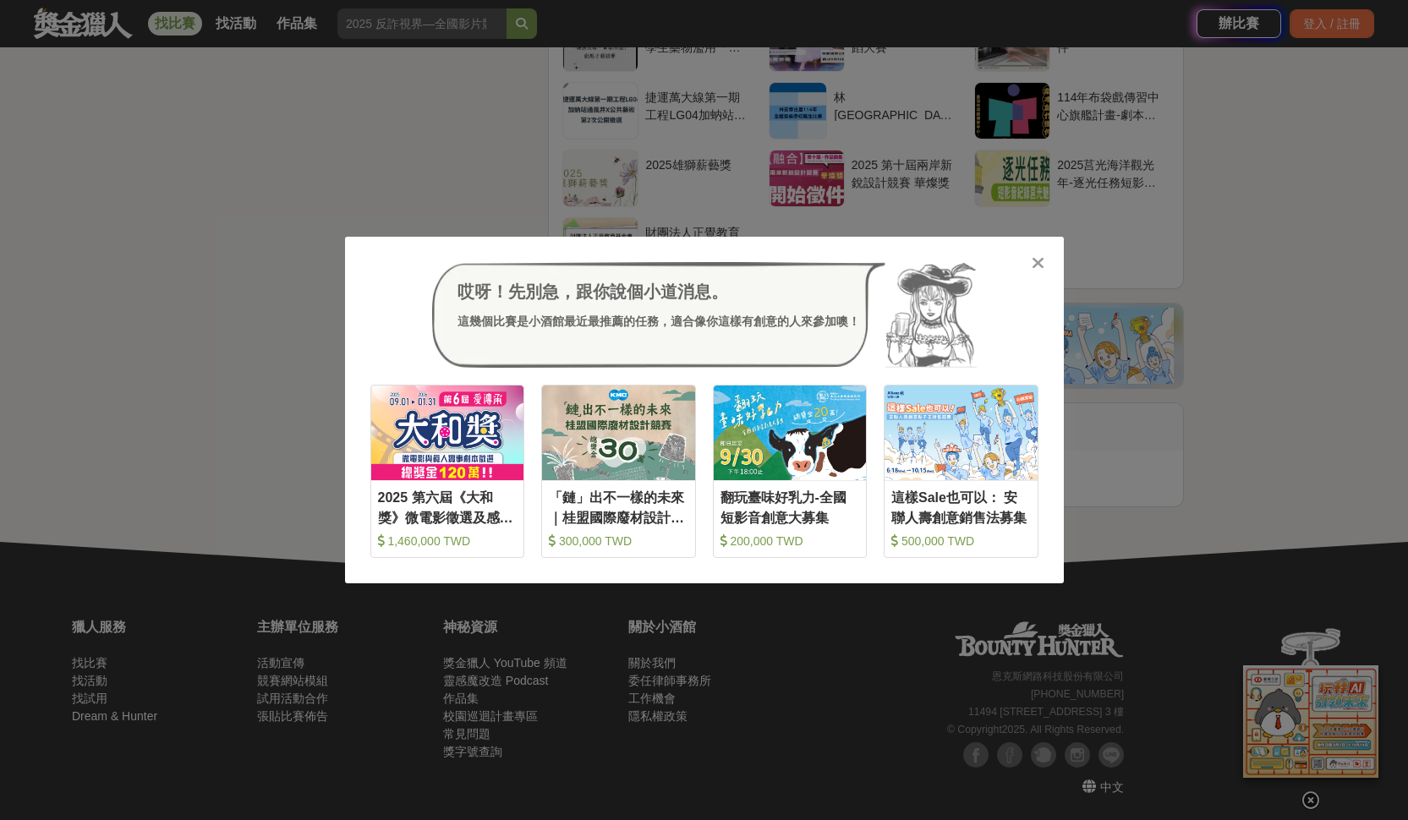
click at [1039, 257] on icon at bounding box center [1038, 263] width 13 height 17
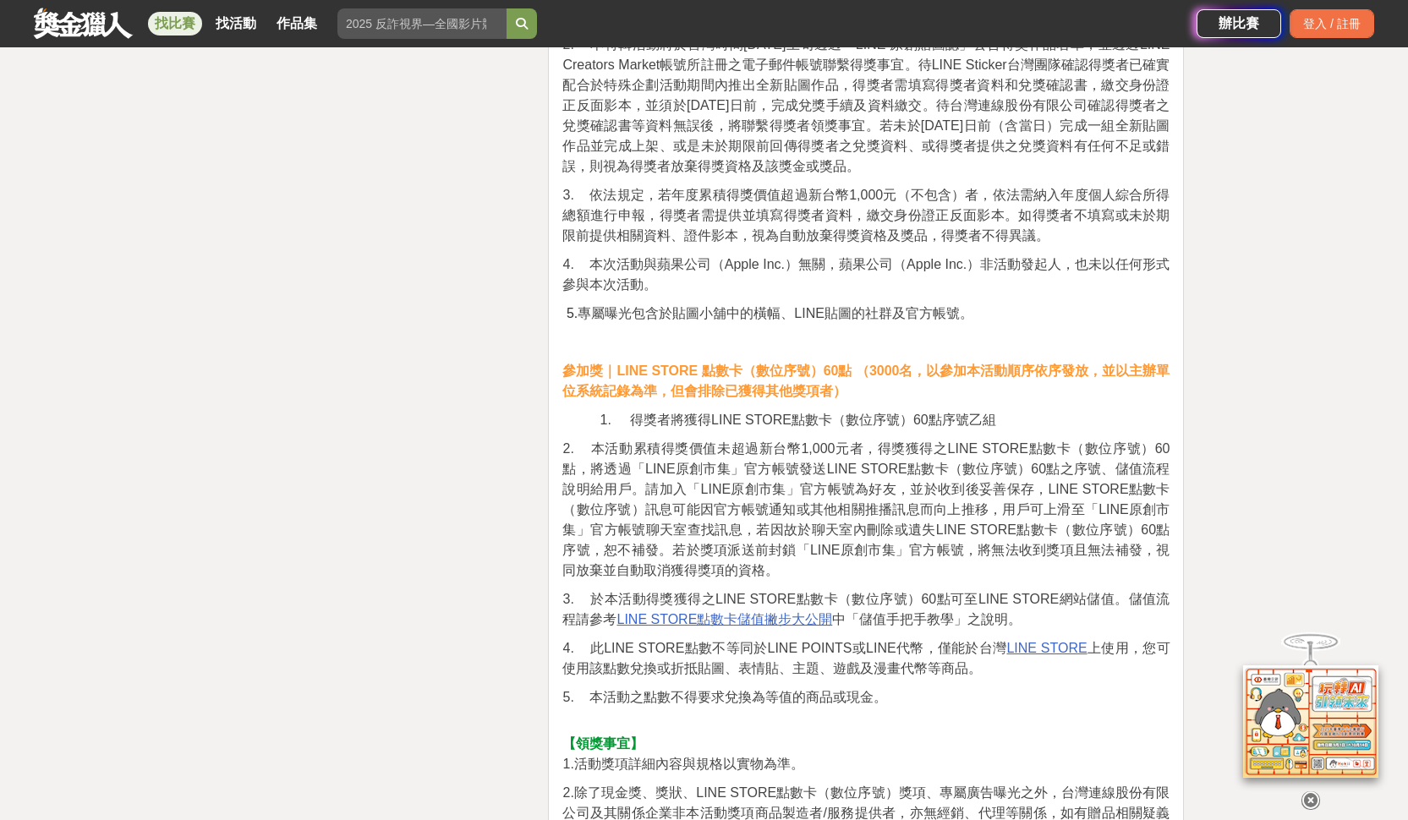
scroll to position [6295, 0]
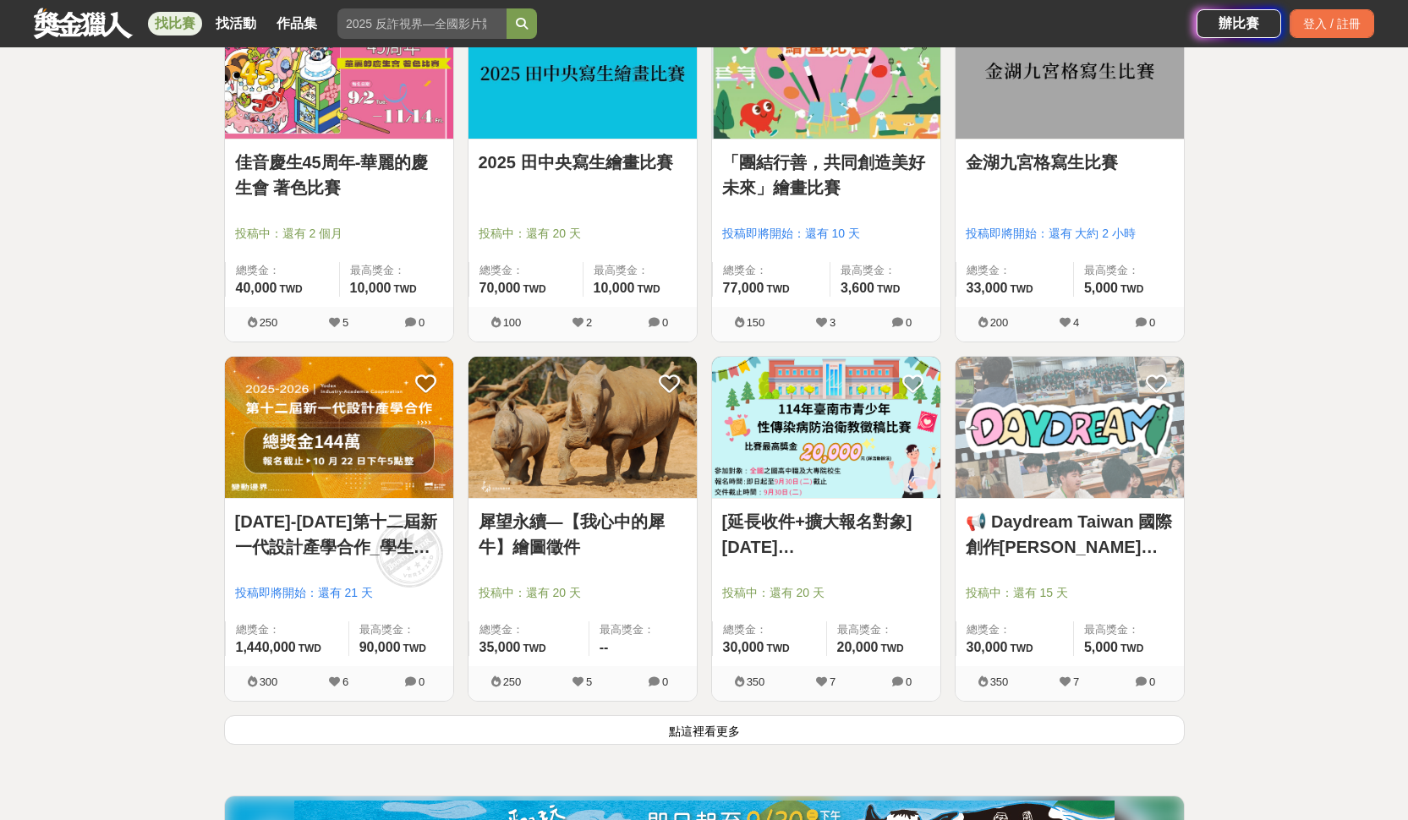
scroll to position [6111, 0]
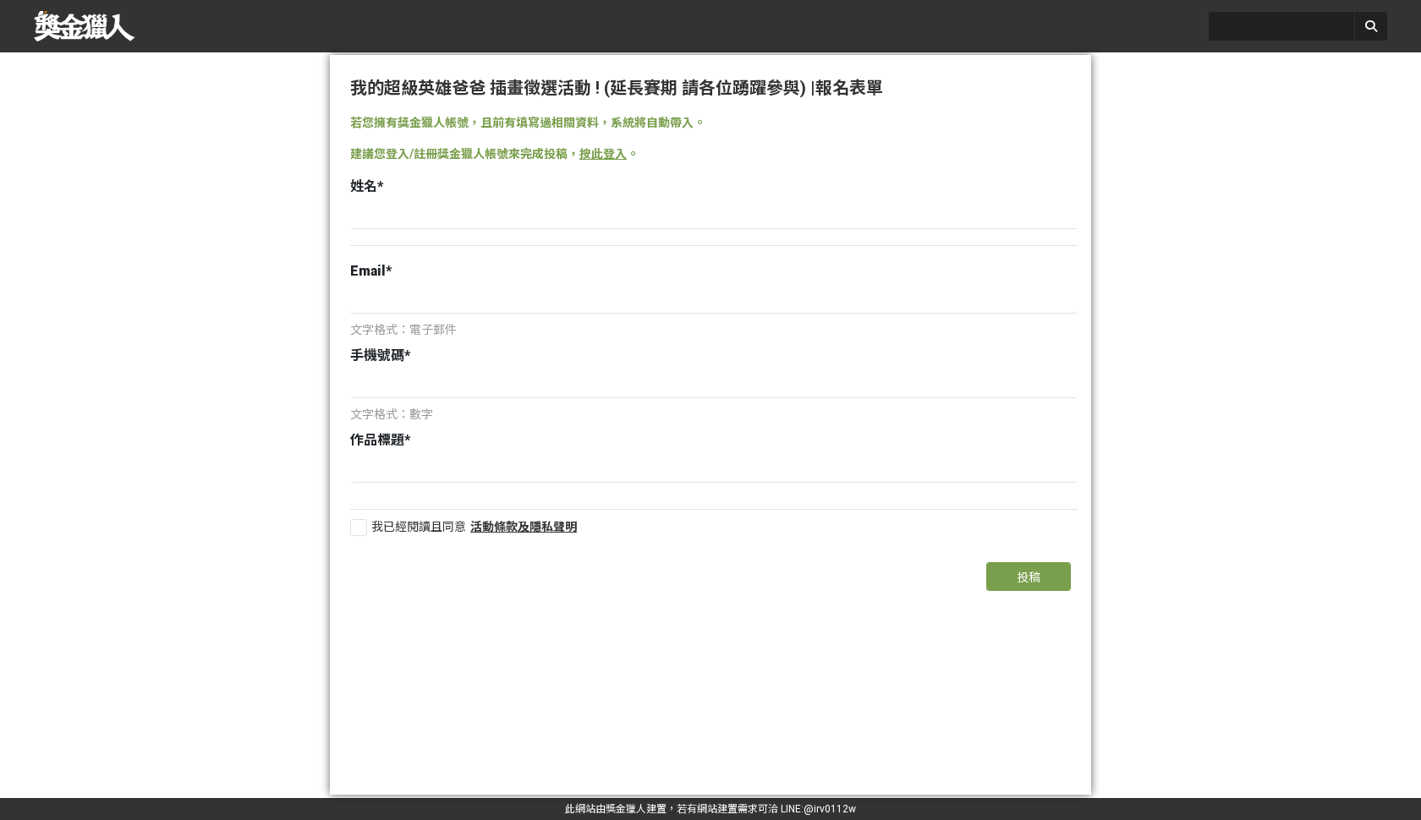
click at [513, 418] on div "文字格式：數字" at bounding box center [713, 415] width 727 height 18
click at [184, 396] on div at bounding box center [710, 410] width 1421 height 820
click at [349, 540] on div "若您擁有獎金獵人帳號，且前有填寫過相關資料，系統將自動帶入。 建議您登入/註冊獎金獵人帳號來完成投稿， 按此登入 。 姓名 * Email * 文字格式：電子…" at bounding box center [710, 331] width 761 height 435
